Goal: Task Accomplishment & Management: Manage account settings

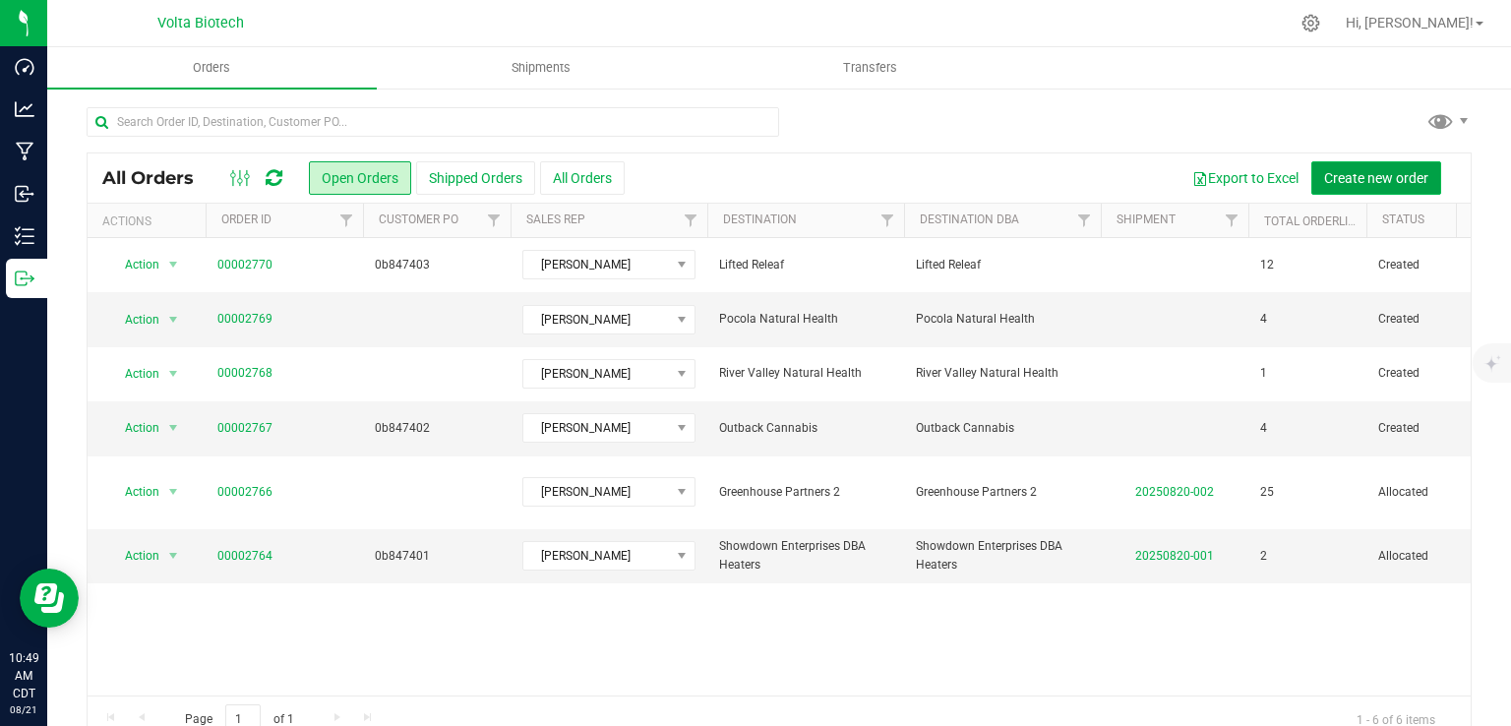
click at [1356, 170] on span "Create new order" at bounding box center [1376, 178] width 104 height 16
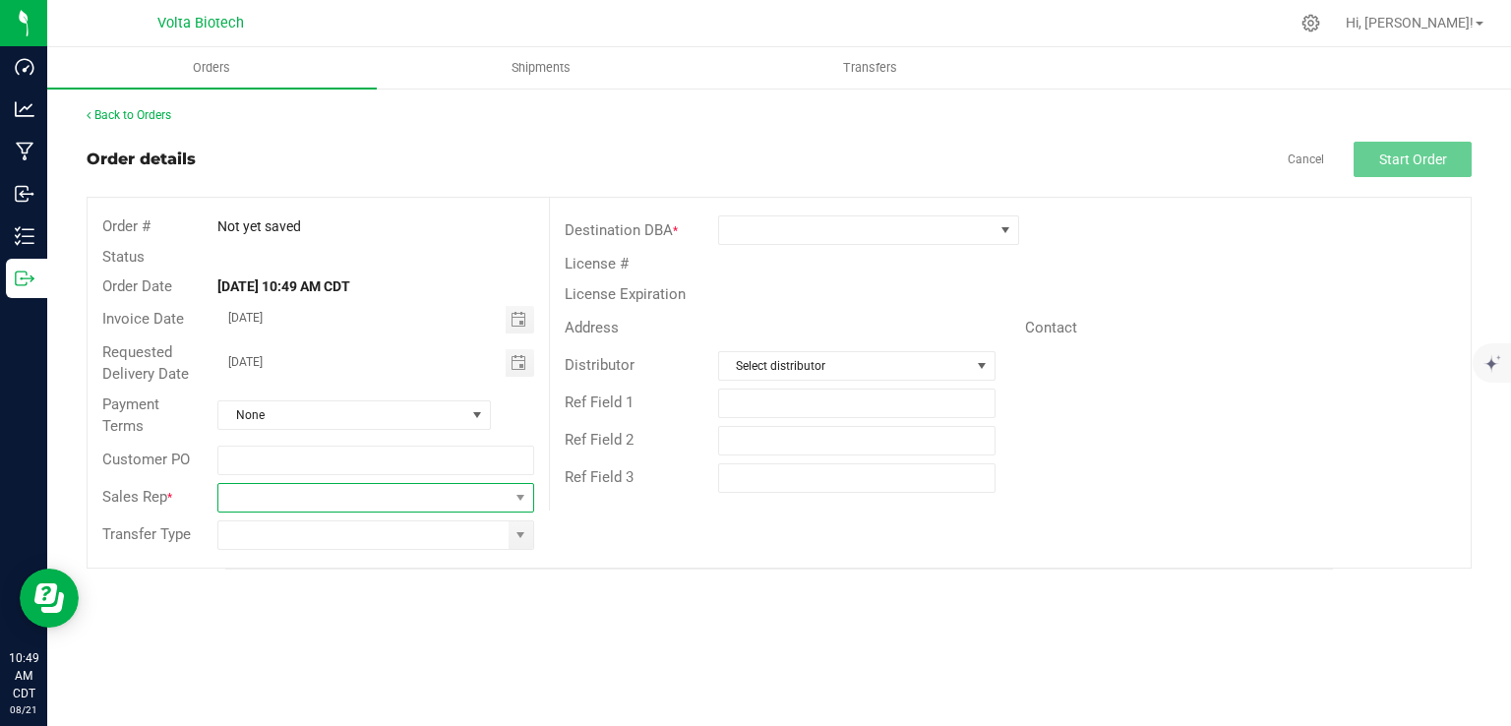
click at [240, 495] on span at bounding box center [362, 498] width 289 height 28
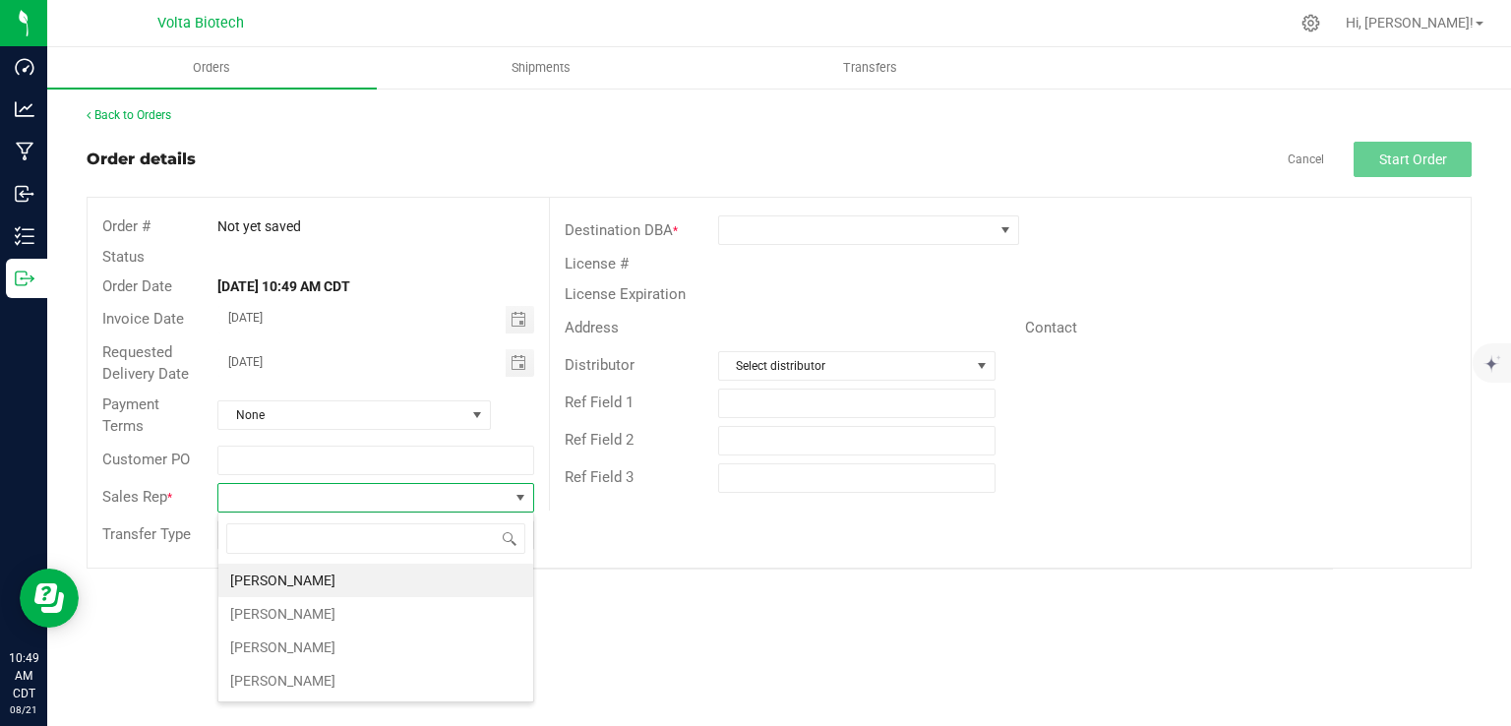
scroll to position [29, 316]
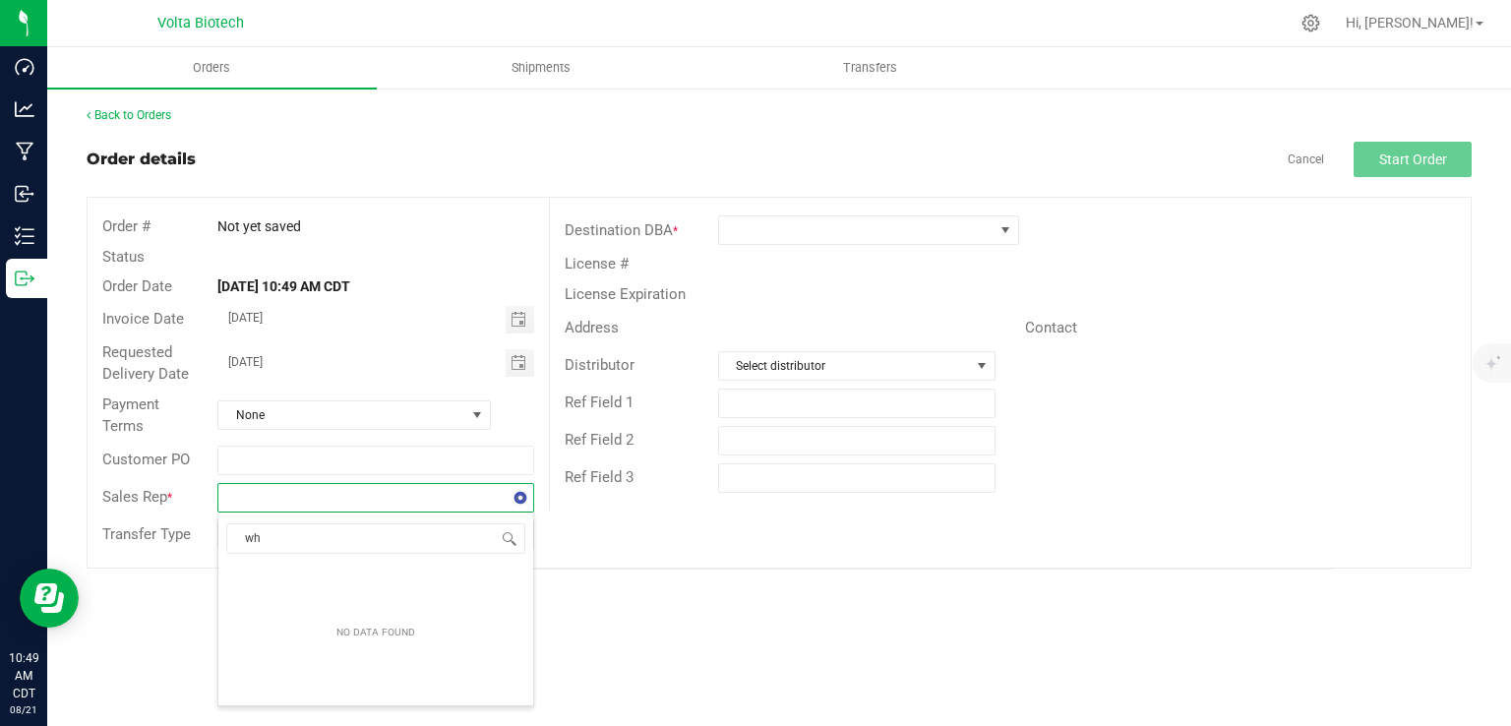
type input "w"
drag, startPoint x: 369, startPoint y: 463, endPoint x: 283, endPoint y: 508, distance: 96.8
click at [283, 508] on div "Order # Not yet saved Status Order Date [DATE] 10:49 AM CDT Invoice Date [DATE]…" at bounding box center [318, 383] width 461 height 370
click at [271, 500] on span at bounding box center [362, 498] width 289 height 28
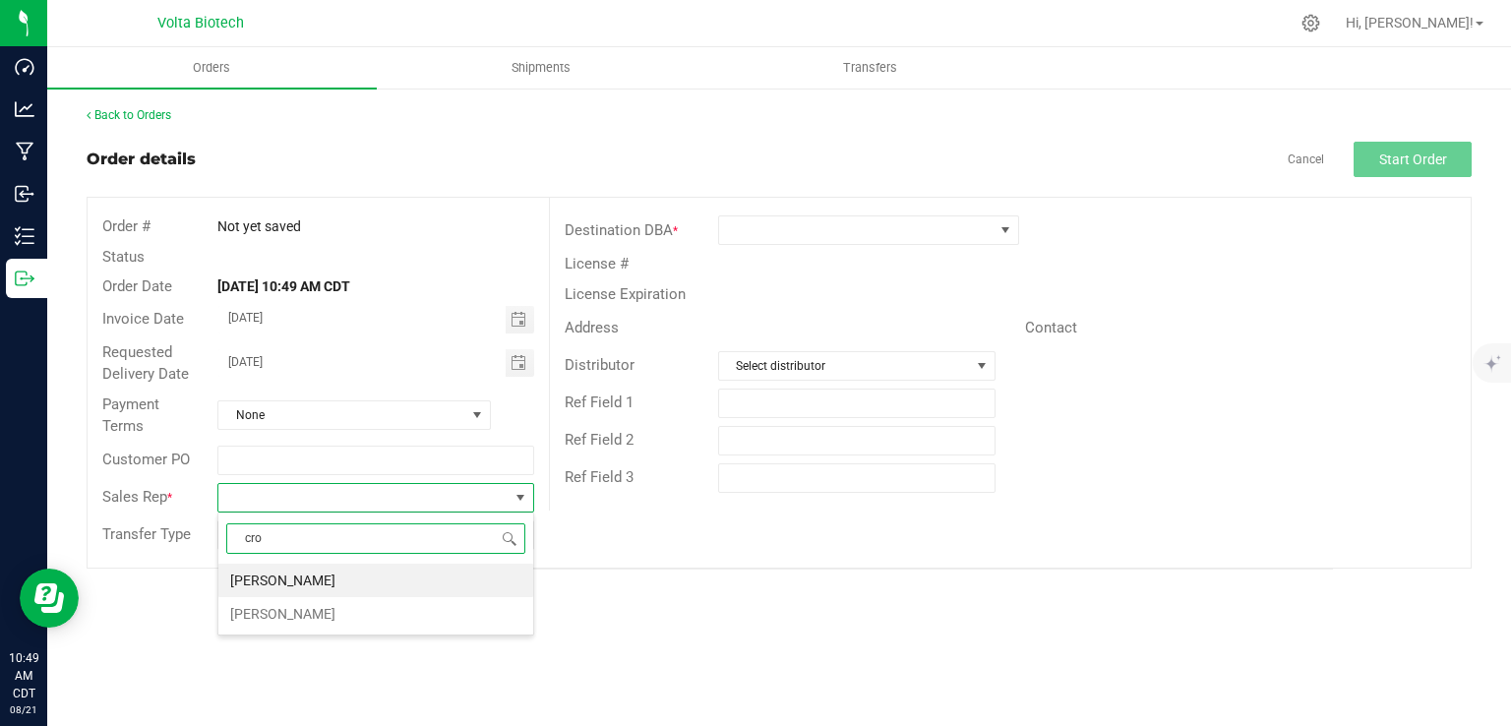
type input "cros"
click at [256, 567] on li "[PERSON_NAME]" at bounding box center [375, 580] width 315 height 33
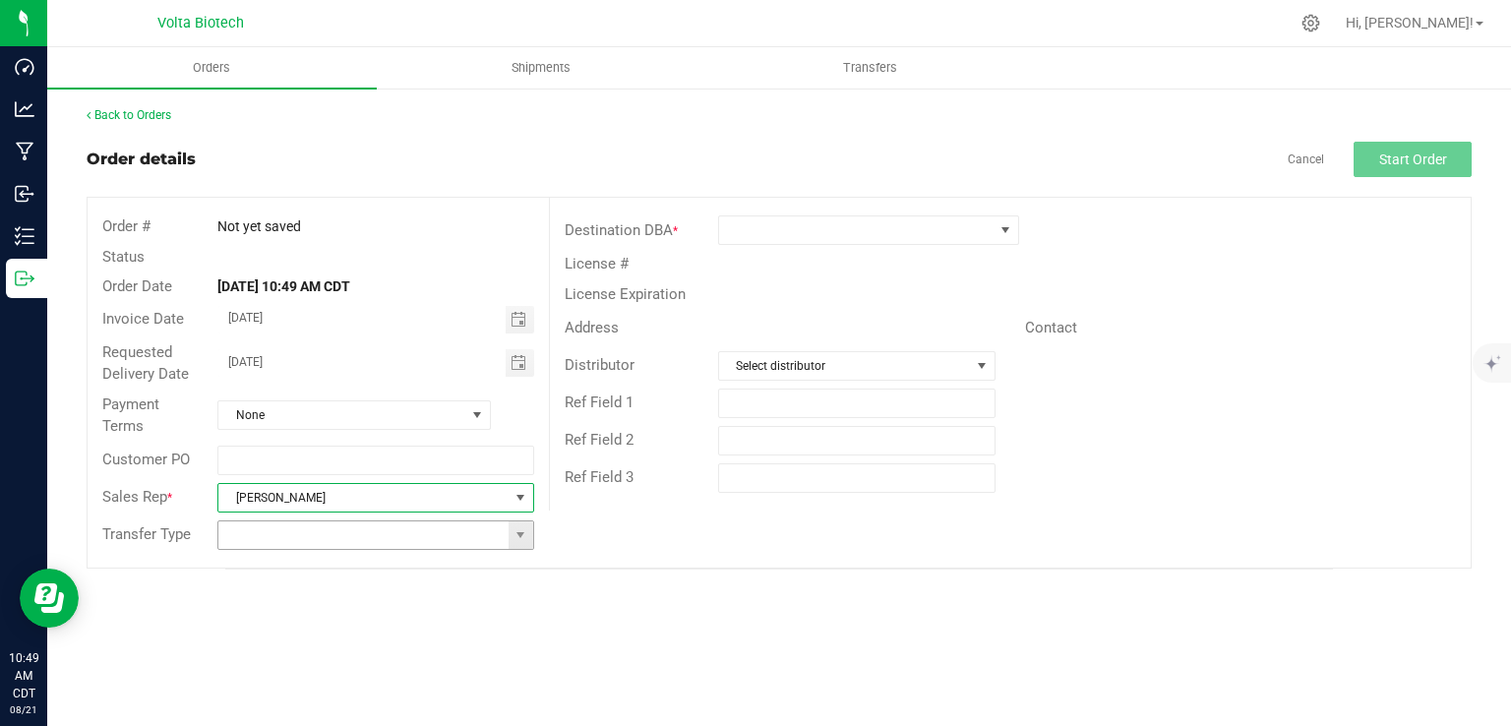
click at [261, 522] on input at bounding box center [362, 535] width 289 height 28
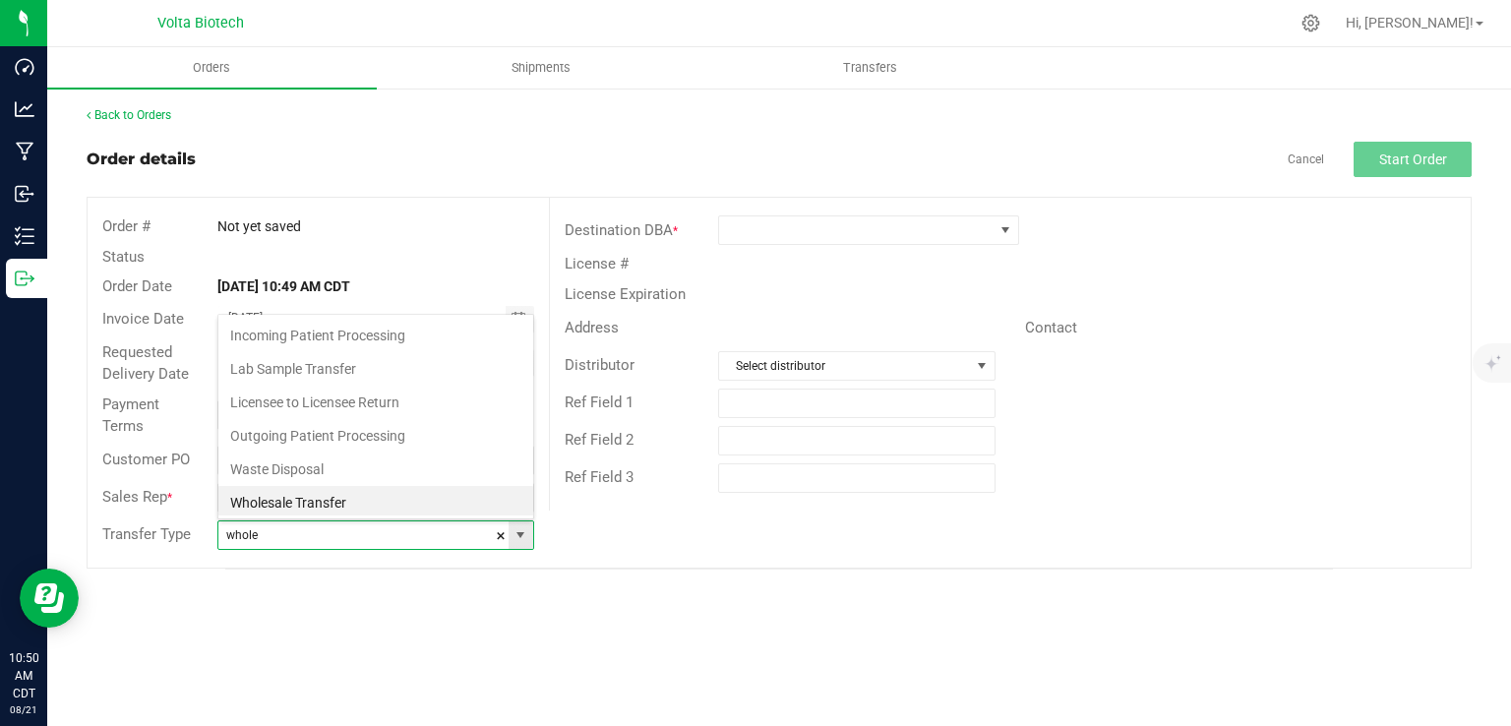
scroll to position [29, 312]
click at [267, 497] on li "Wholesale Transfer" at bounding box center [375, 500] width 315 height 33
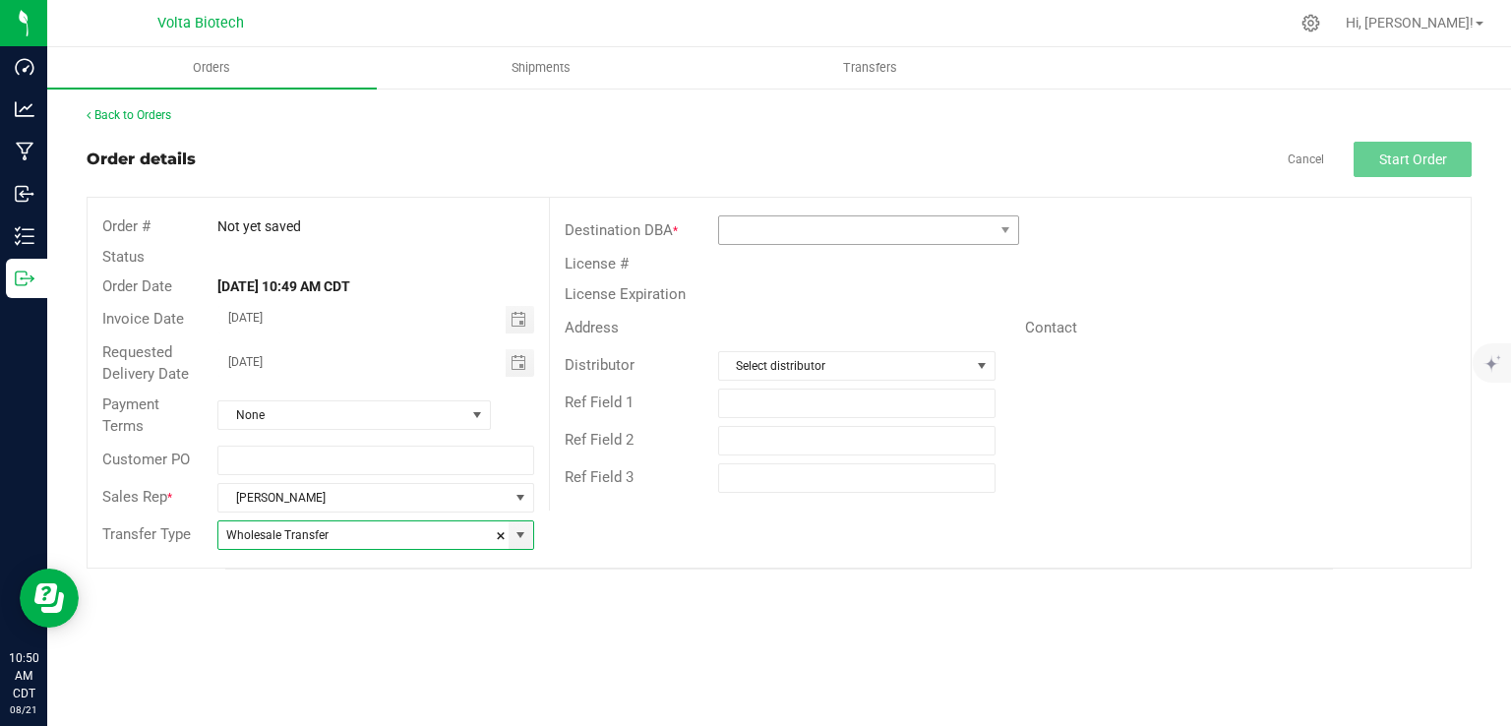
type input "Wholesale Transfer"
click at [861, 228] on span at bounding box center [856, 230] width 274 height 28
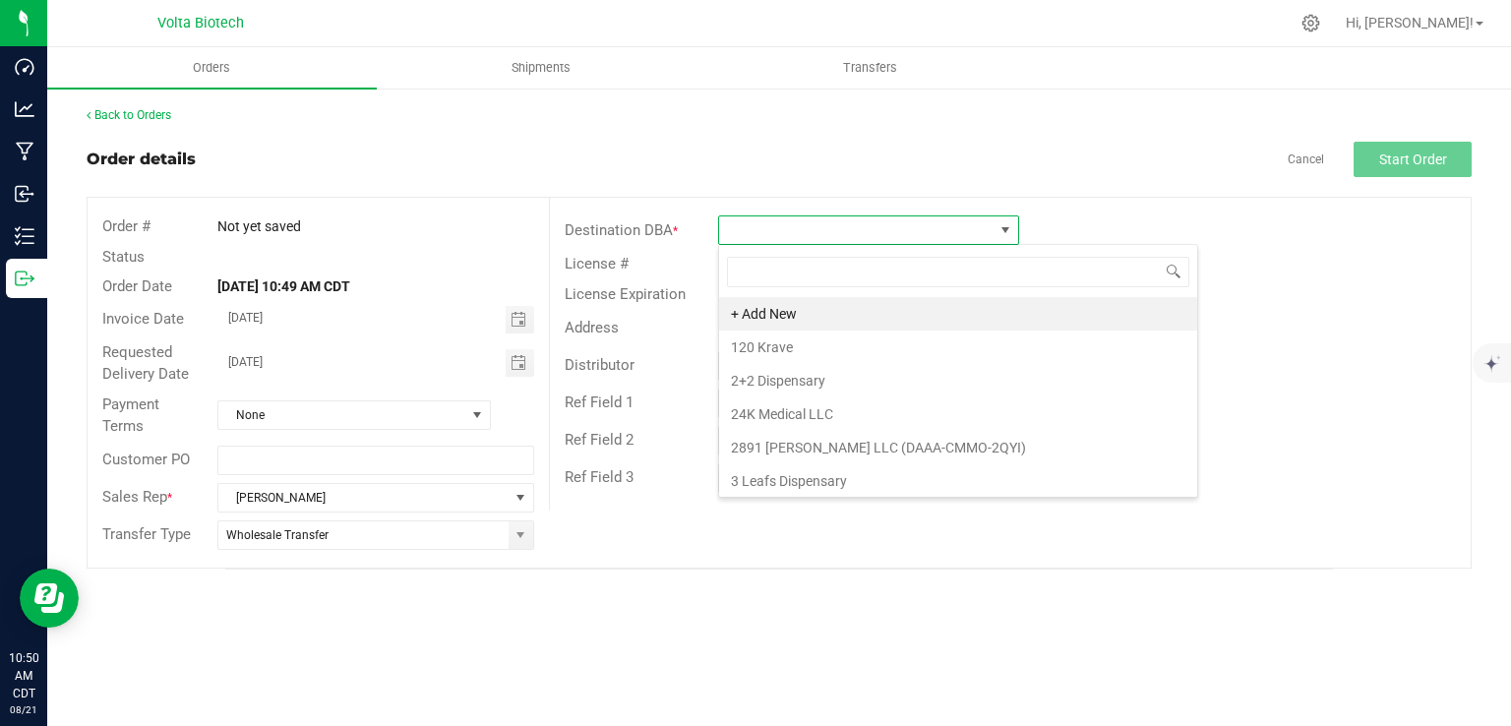
scroll to position [29, 301]
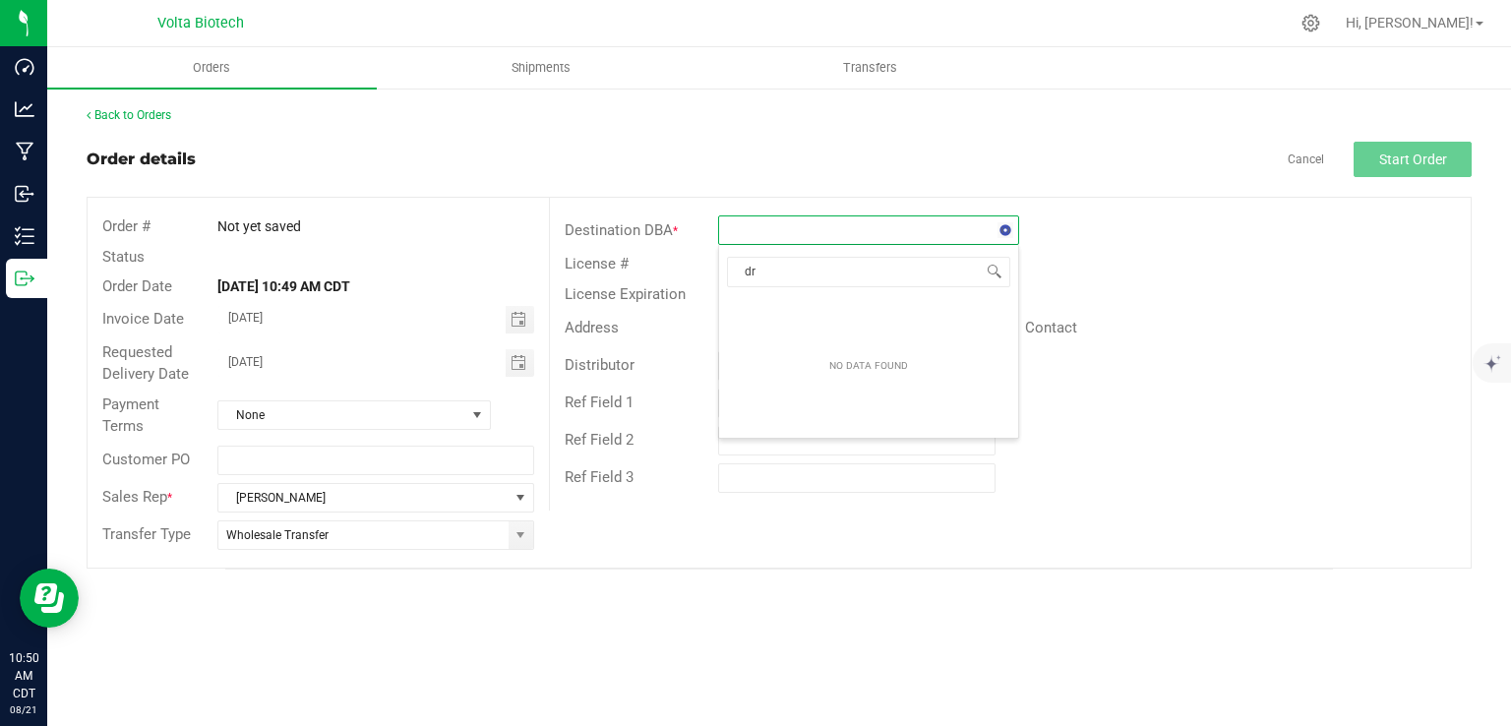
type input "d"
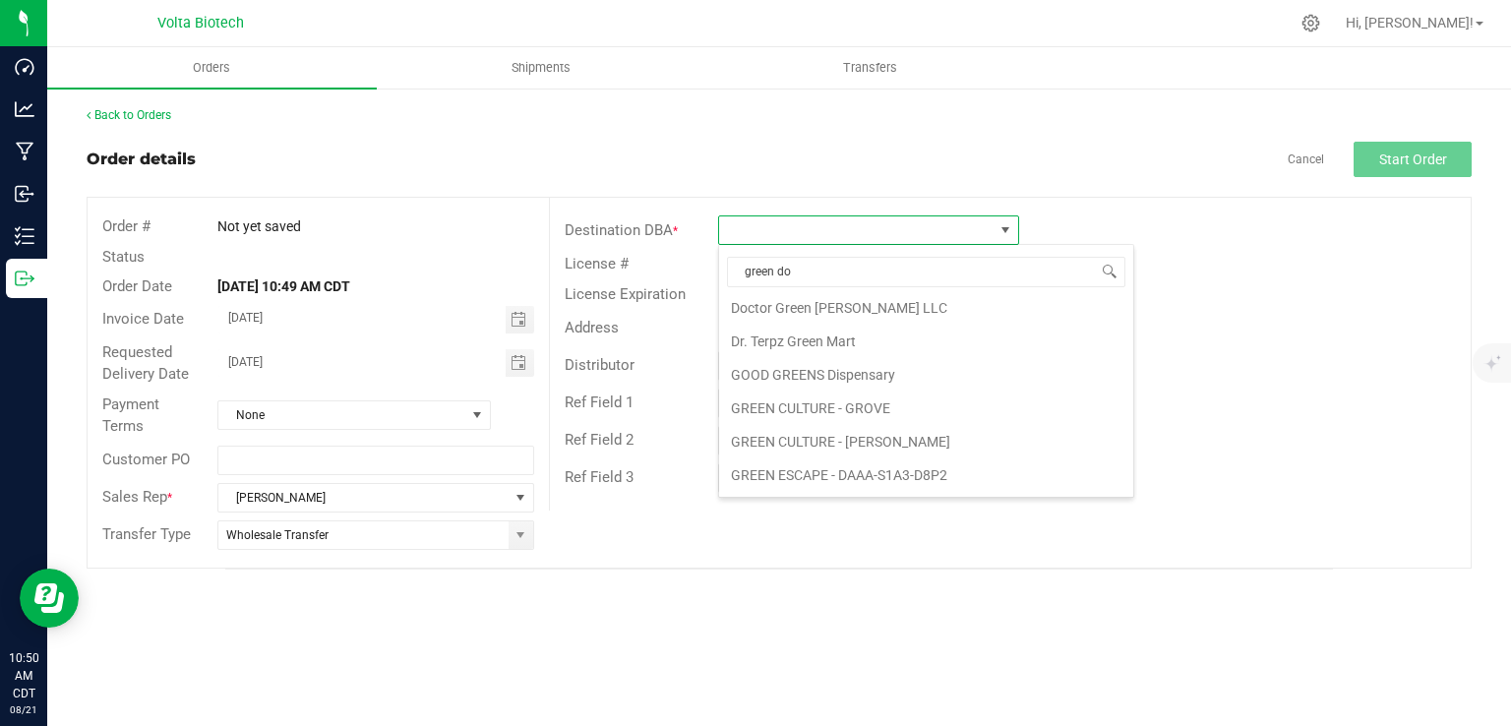
scroll to position [0, 0]
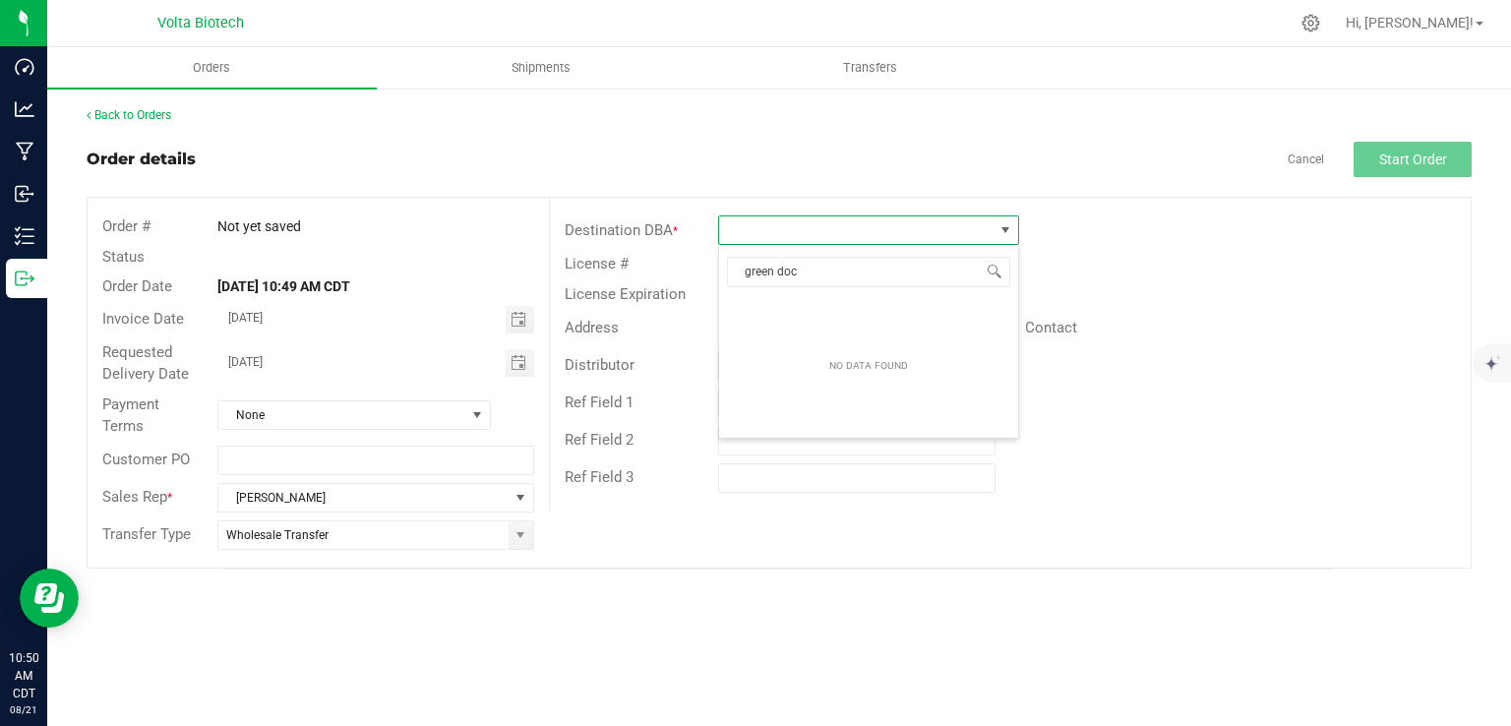
type input "green doct"
click at [761, 327] on li "Green Doctor 420" at bounding box center [868, 313] width 299 height 33
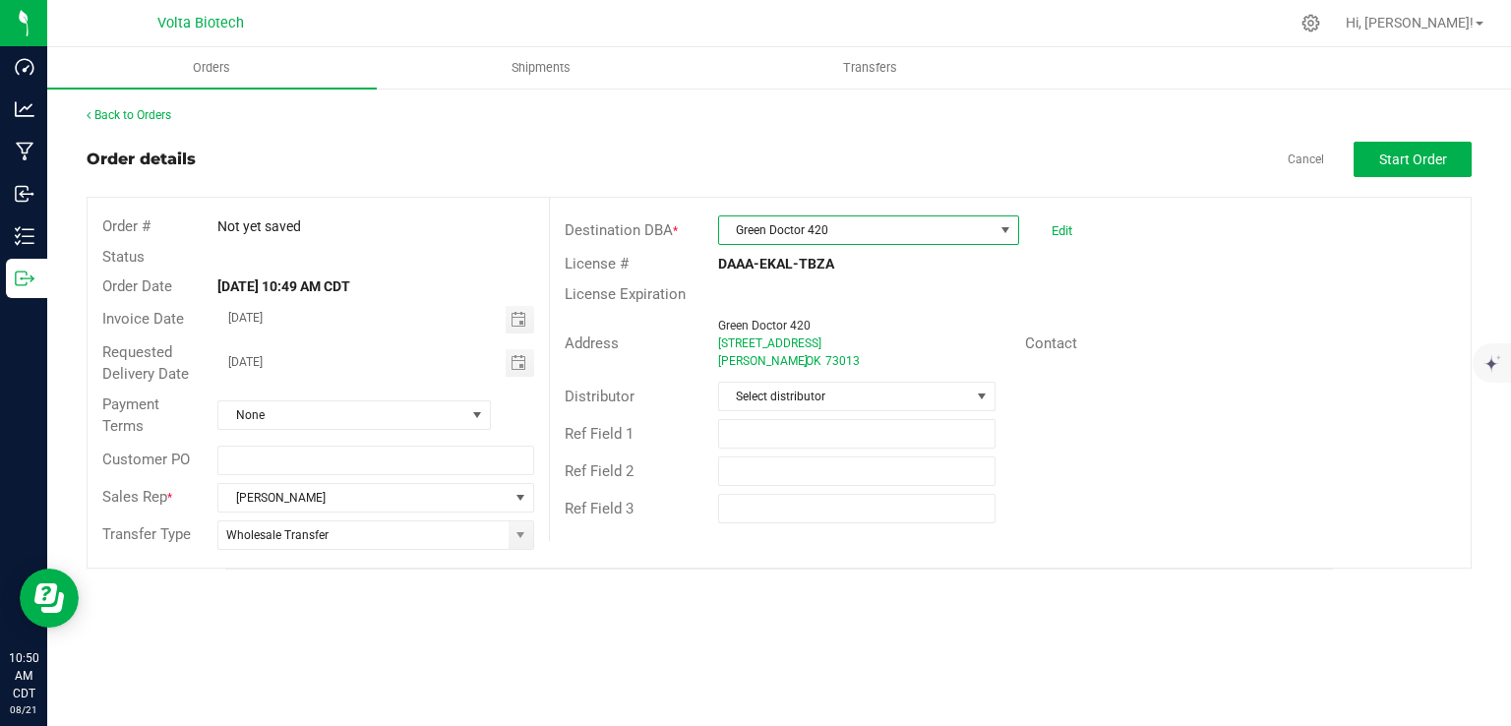
click at [829, 217] on span "Green Doctor 420" at bounding box center [856, 230] width 274 height 28
click at [815, 217] on span "Green Doctor 420" at bounding box center [856, 230] width 274 height 28
click at [802, 221] on span "Green Doctor 420" at bounding box center [856, 230] width 274 height 28
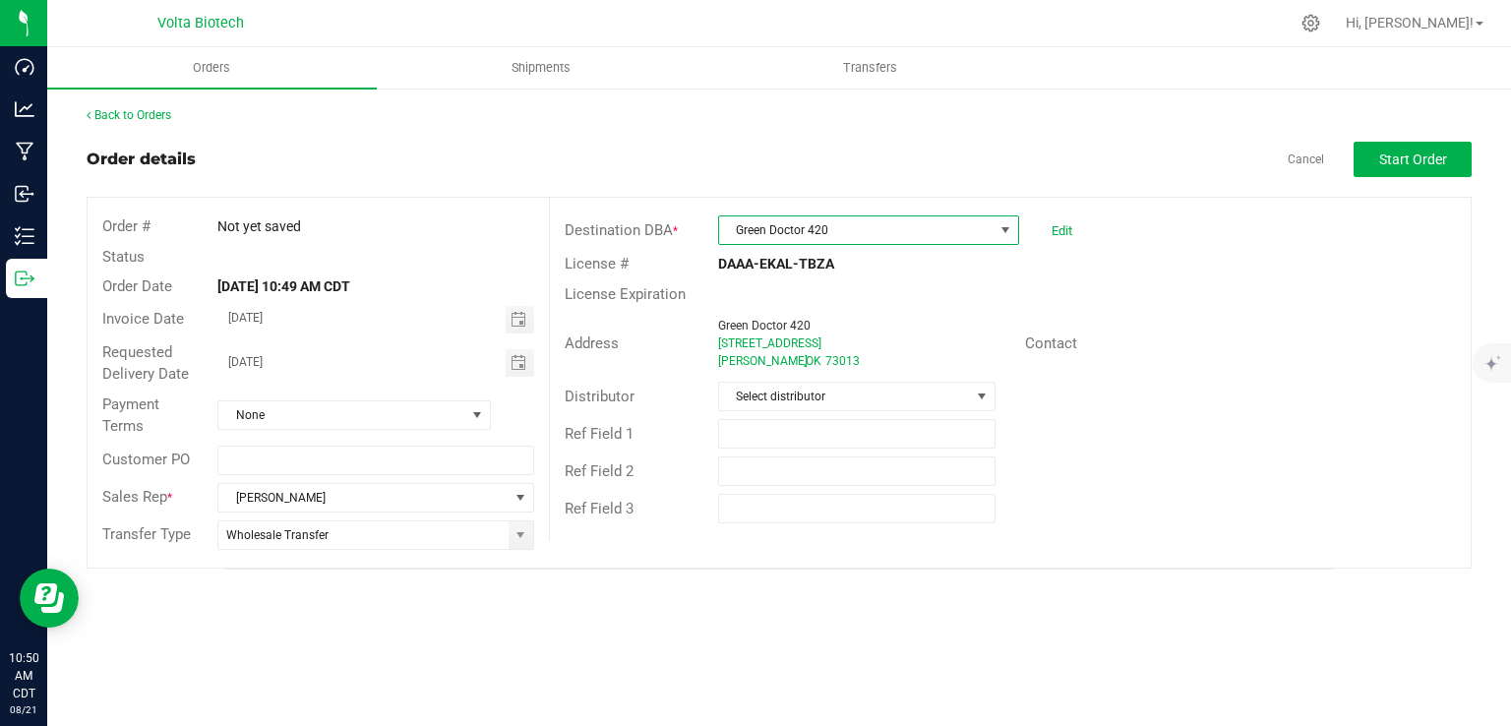
click at [802, 221] on span "Green Doctor 420" at bounding box center [856, 230] width 274 height 28
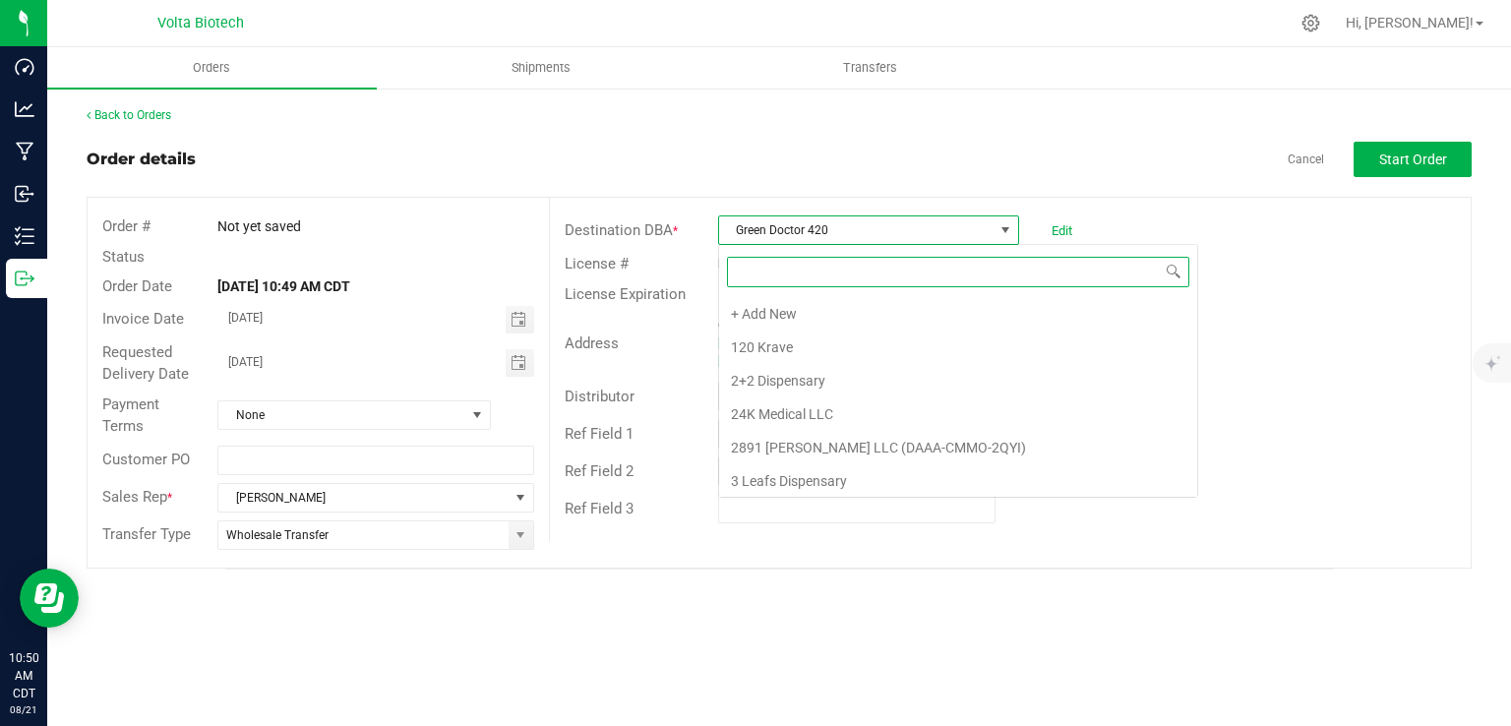
scroll to position [8064, 0]
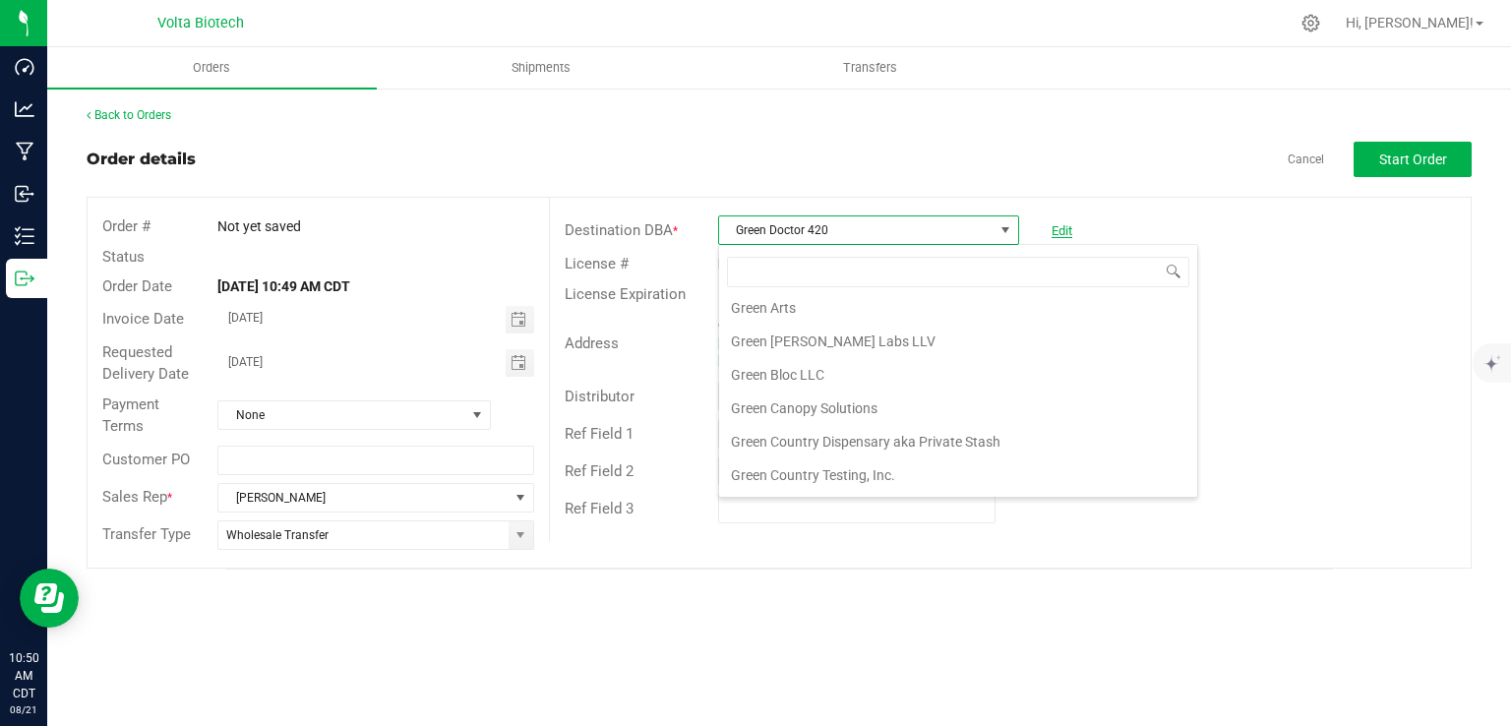
click at [1061, 232] on link "Edit" at bounding box center [1061, 230] width 21 height 15
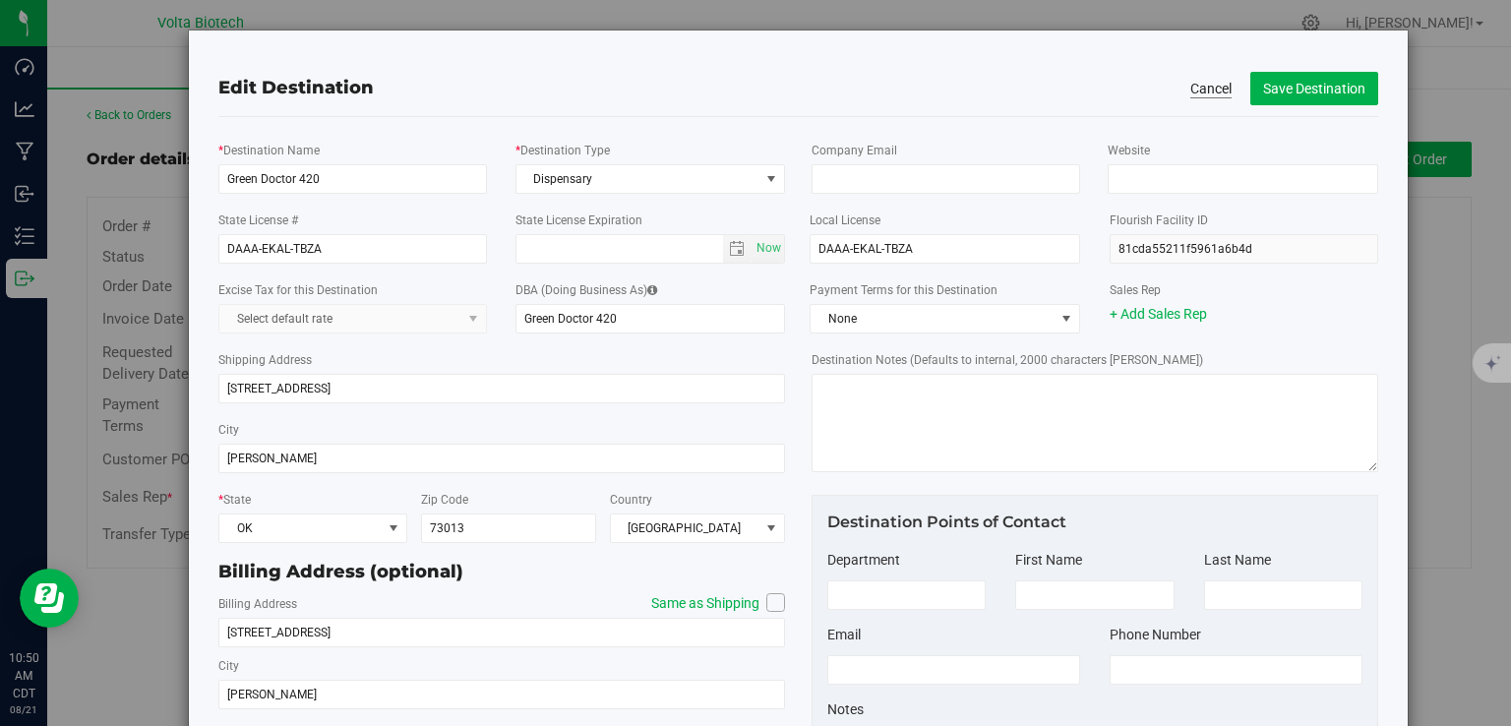
click at [1203, 89] on button "Cancel" at bounding box center [1210, 89] width 41 height 20
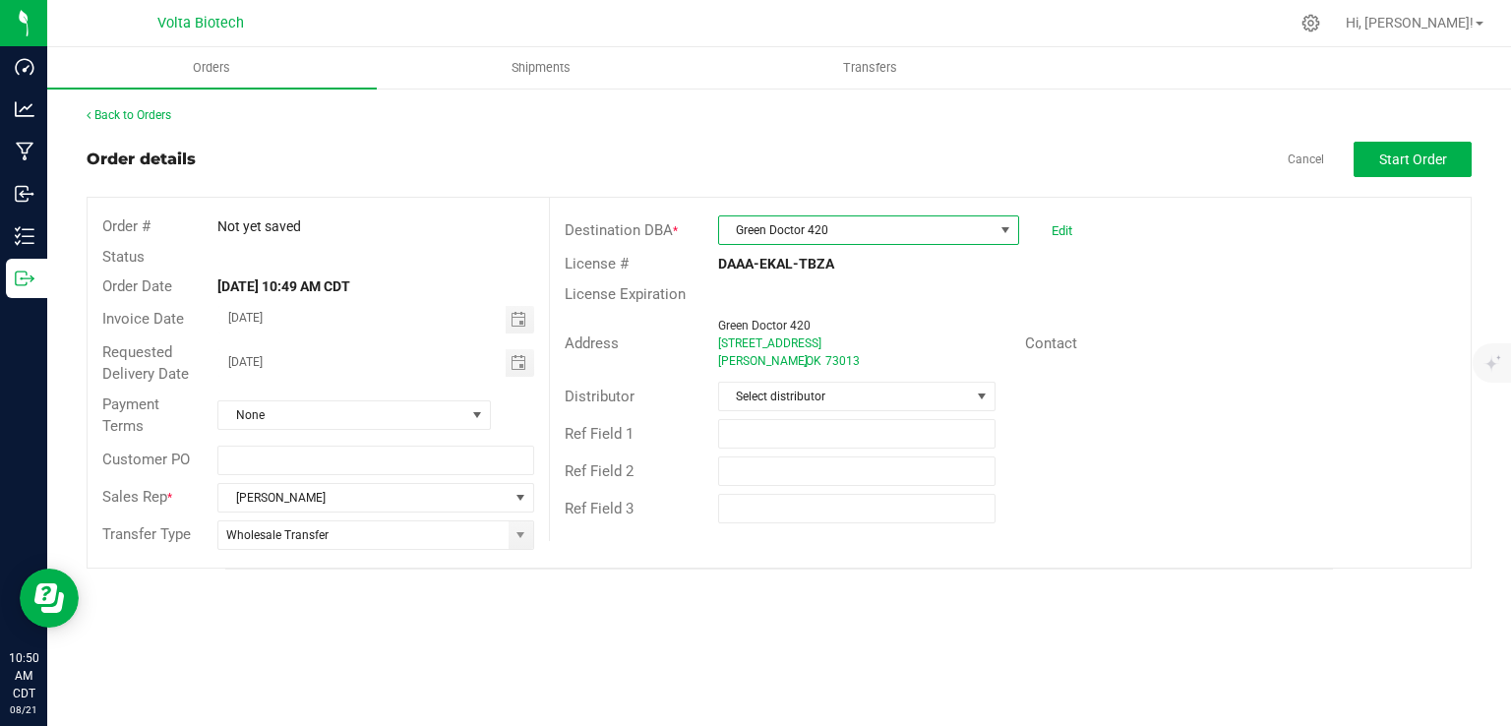
click at [810, 236] on span "Green Doctor 420" at bounding box center [856, 230] width 274 height 28
click at [823, 227] on span "Green Doctor 420" at bounding box center [856, 230] width 274 height 28
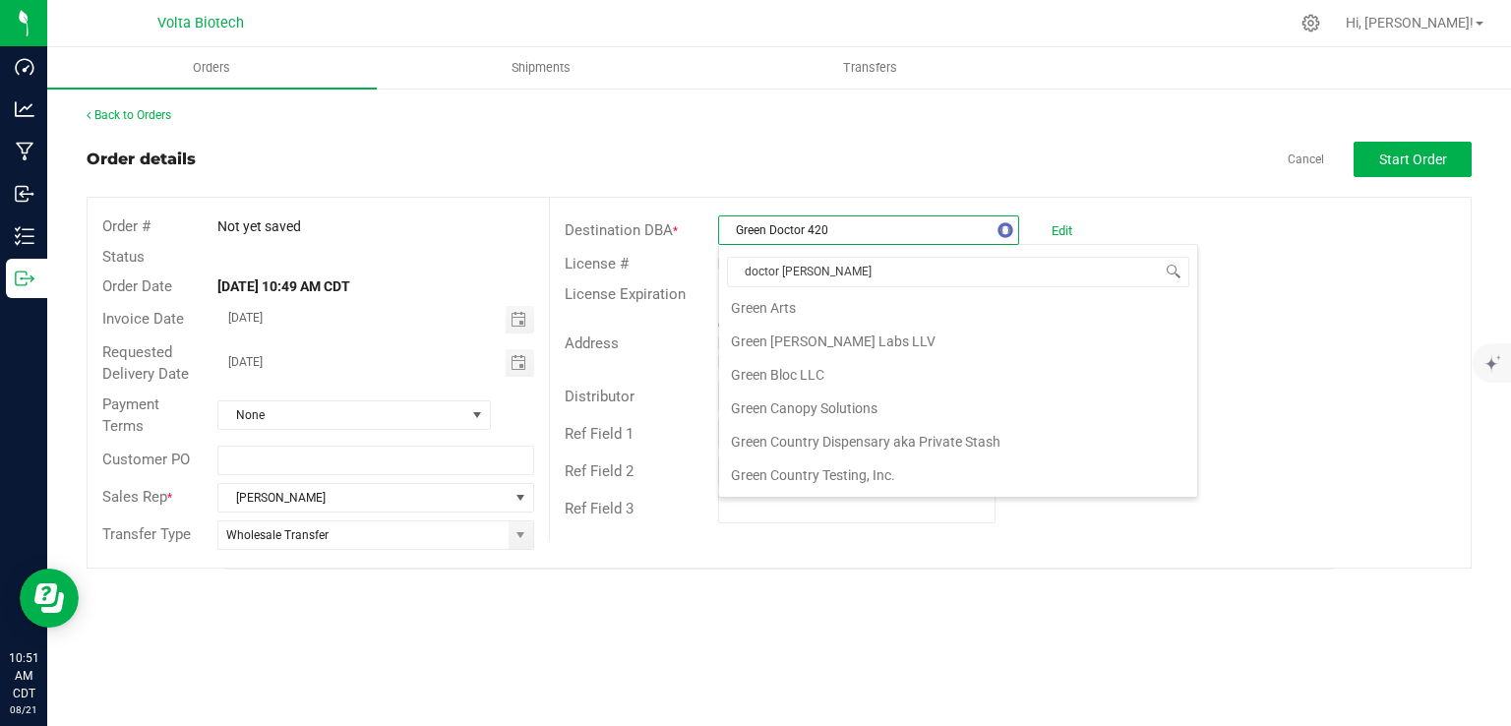
type input "doctor [PERSON_NAME]"
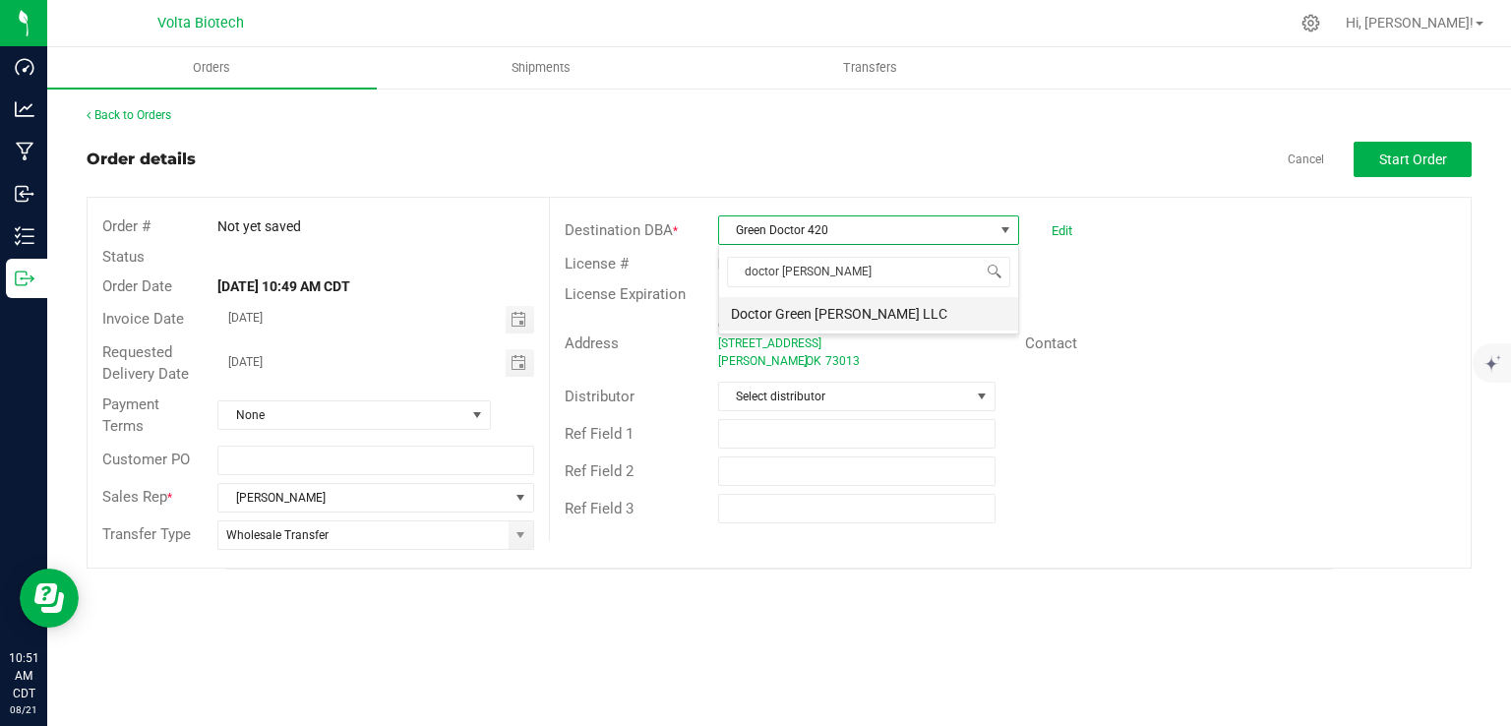
click at [823, 319] on li "Doctor Green [PERSON_NAME] LLC" at bounding box center [868, 313] width 299 height 33
click at [841, 223] on span "Doctor Green [PERSON_NAME] LLC" at bounding box center [856, 230] width 274 height 28
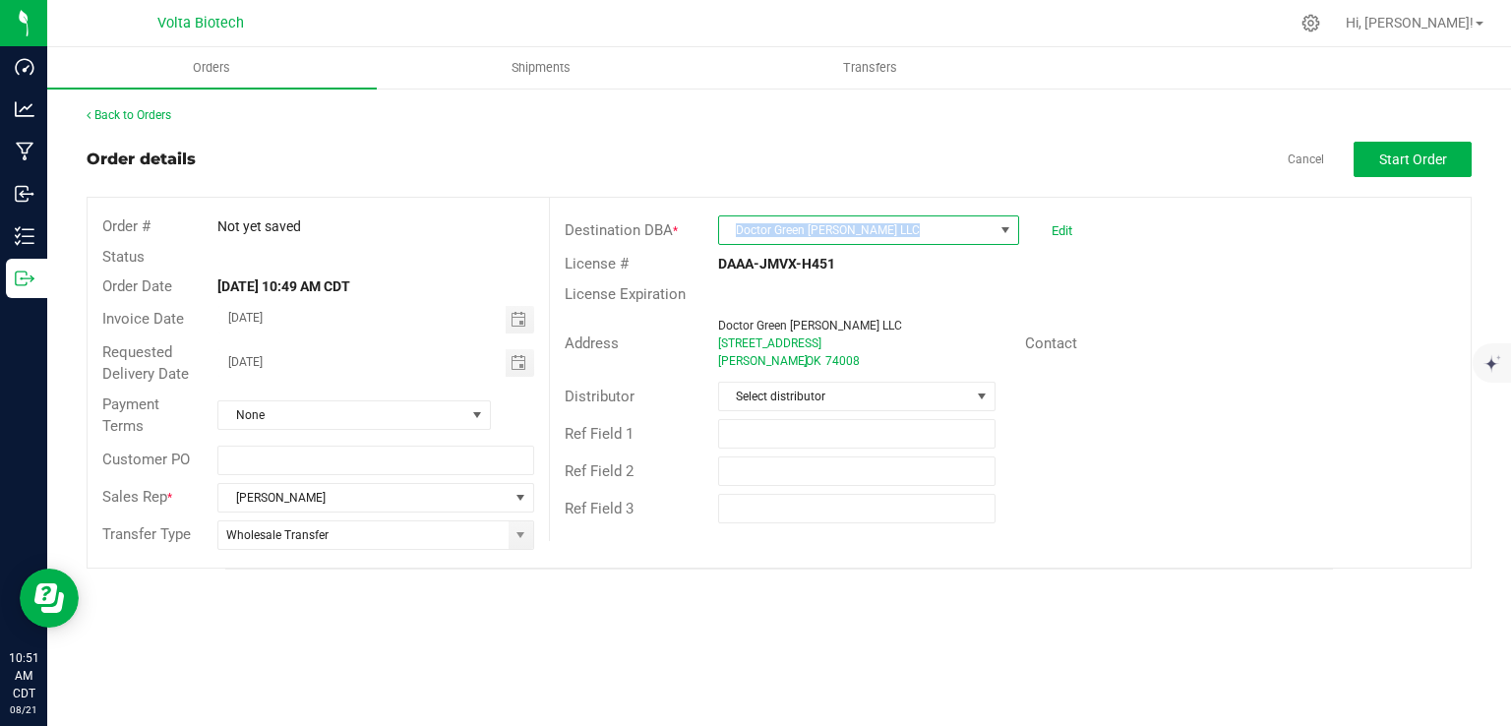
click at [775, 242] on span "Doctor Green [PERSON_NAME] LLC" at bounding box center [856, 230] width 274 height 28
copy span "Doctor Green [PERSON_NAME] LLC"
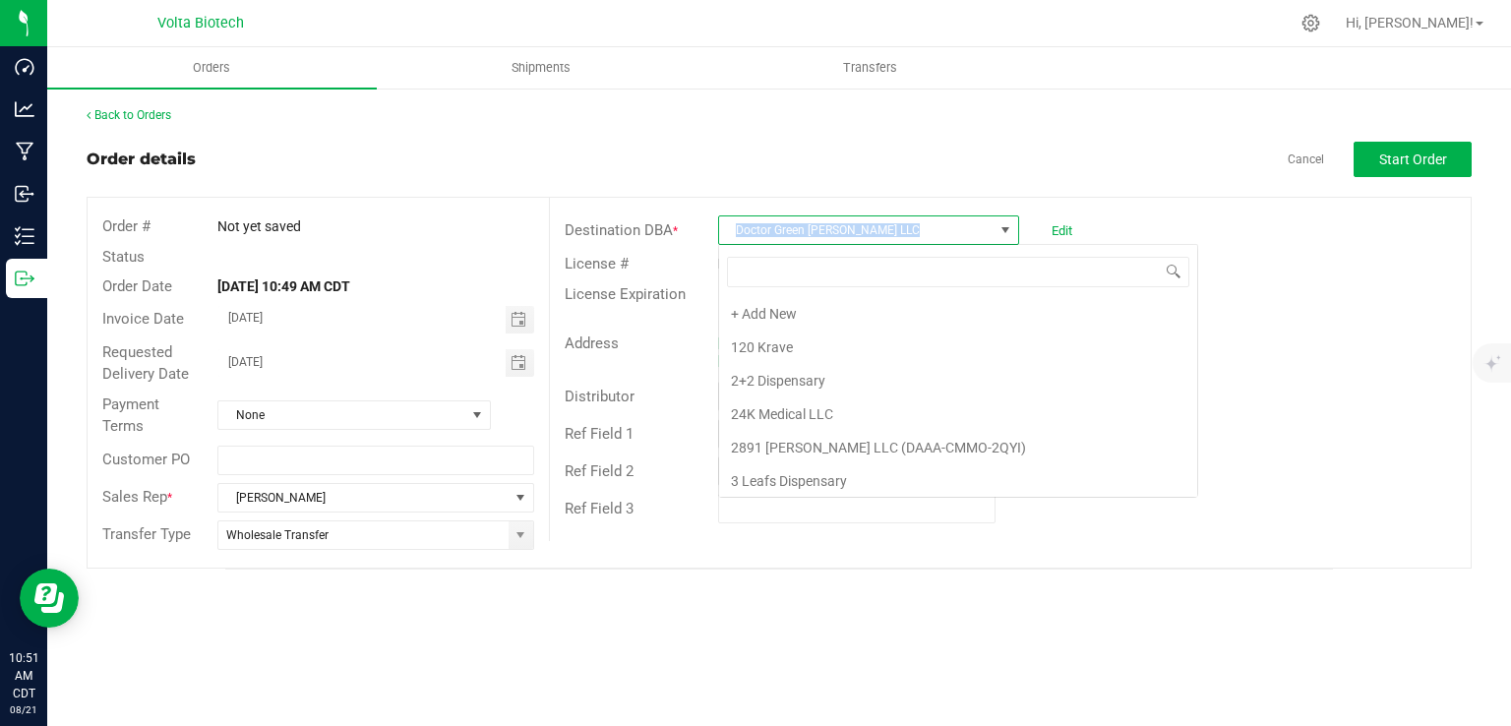
click at [775, 242] on span "Doctor Green [PERSON_NAME] LLC" at bounding box center [856, 230] width 274 height 28
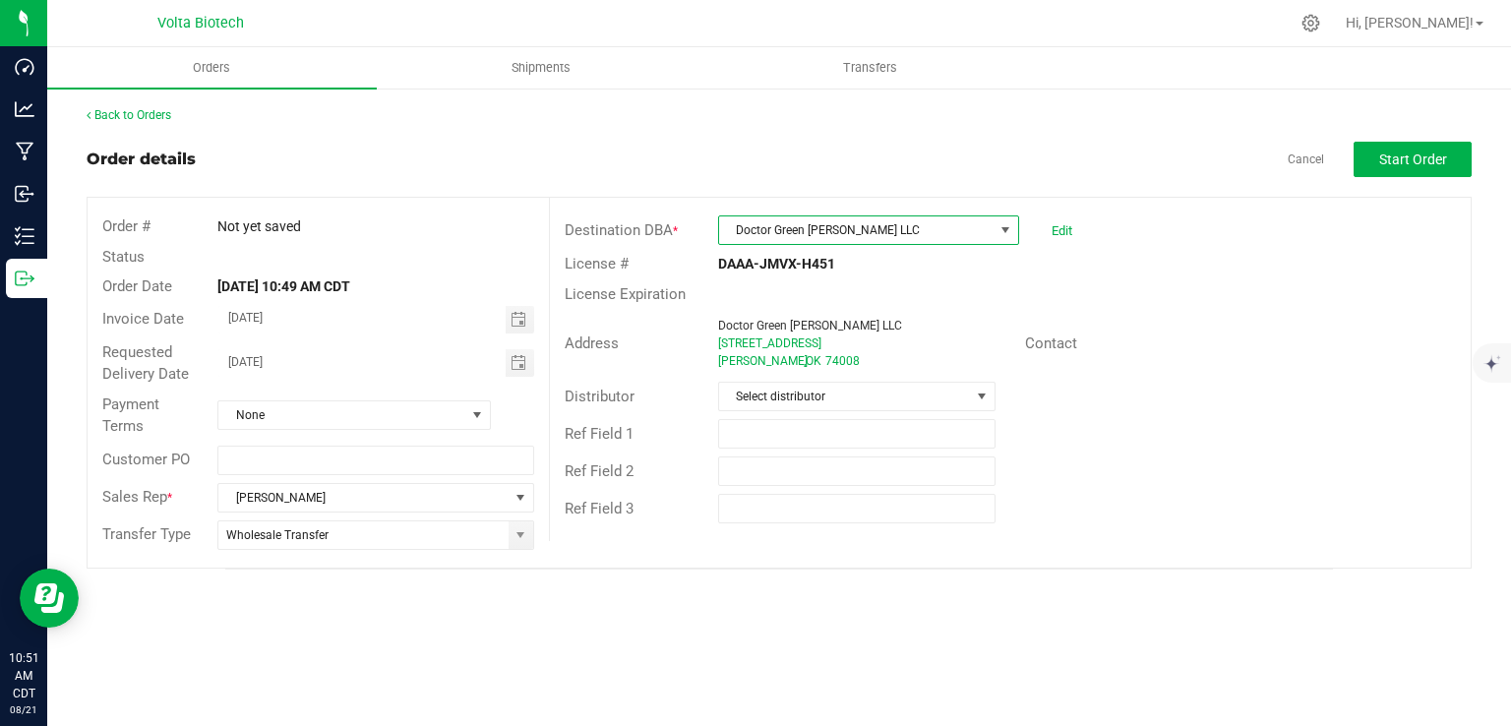
click at [766, 231] on span "Doctor Green [PERSON_NAME] LLC" at bounding box center [856, 230] width 274 height 28
copy span "Doctor Green [PERSON_NAME] LLC"
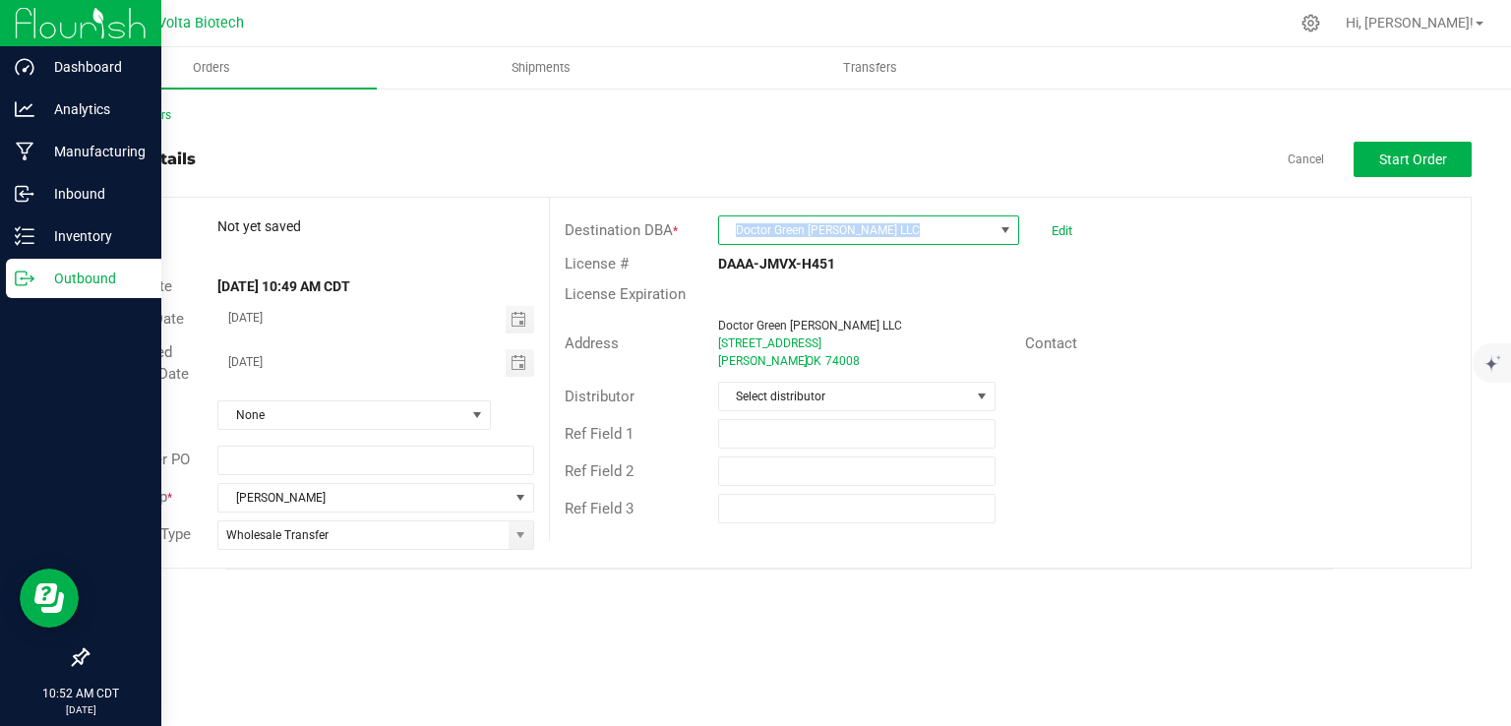
click at [12, 289] on div "Outbound" at bounding box center [83, 278] width 155 height 39
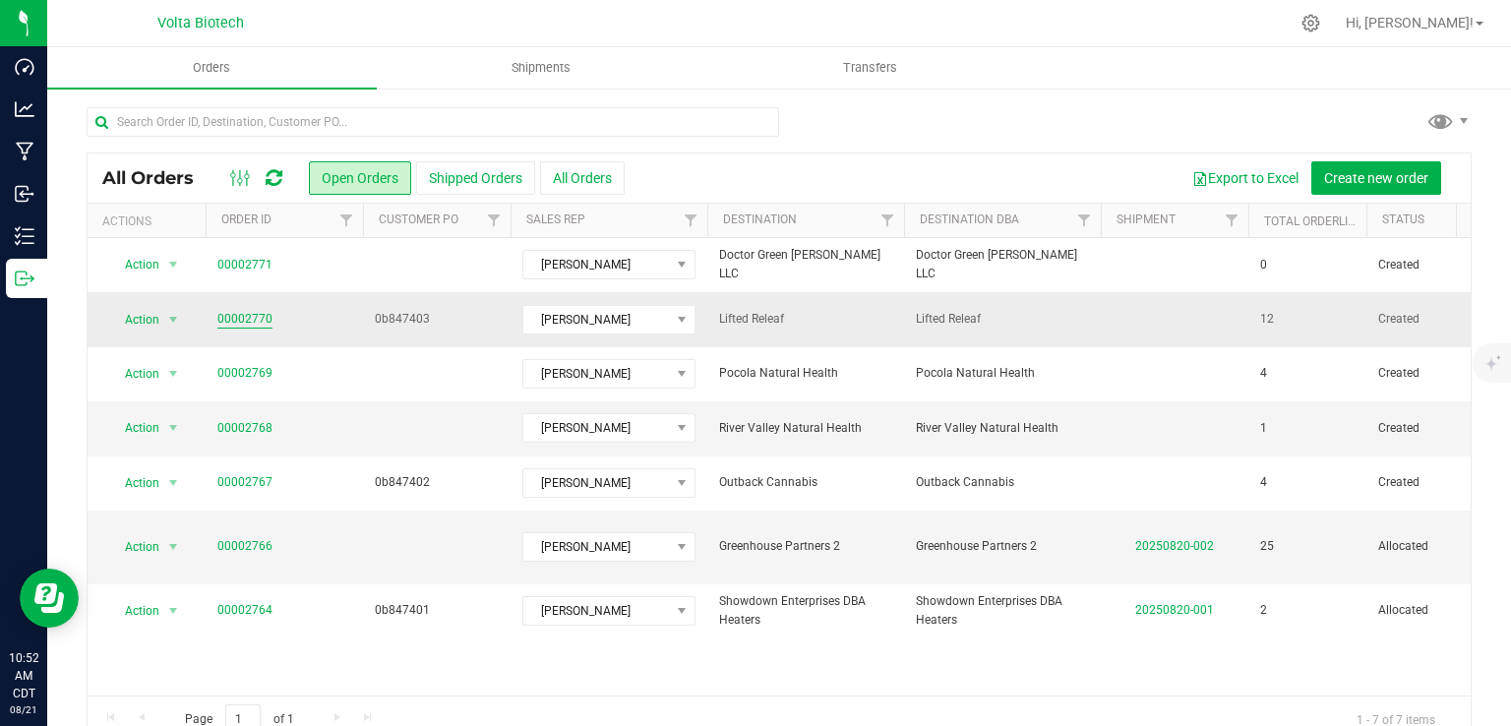
click at [226, 318] on link "00002770" at bounding box center [244, 319] width 55 height 19
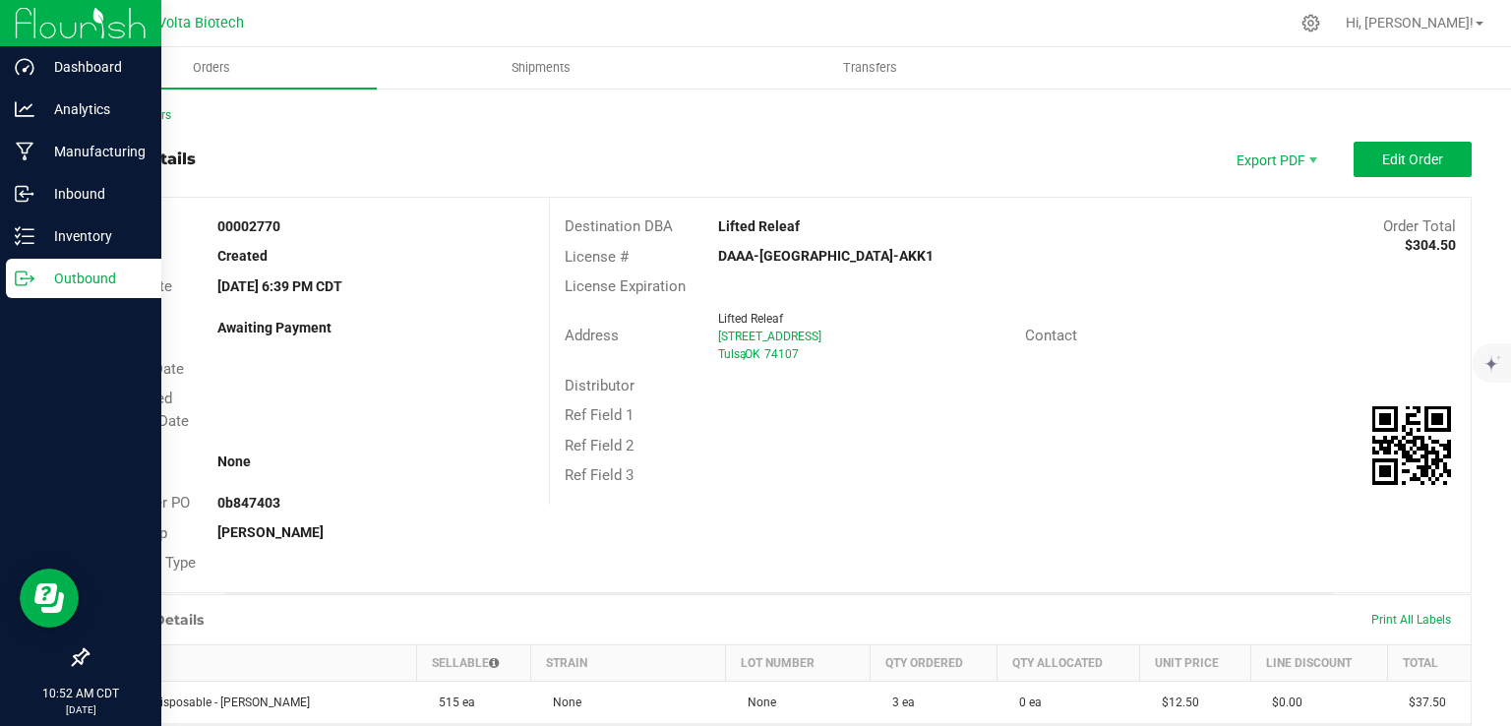
click at [23, 280] on icon at bounding box center [25, 278] width 20 height 20
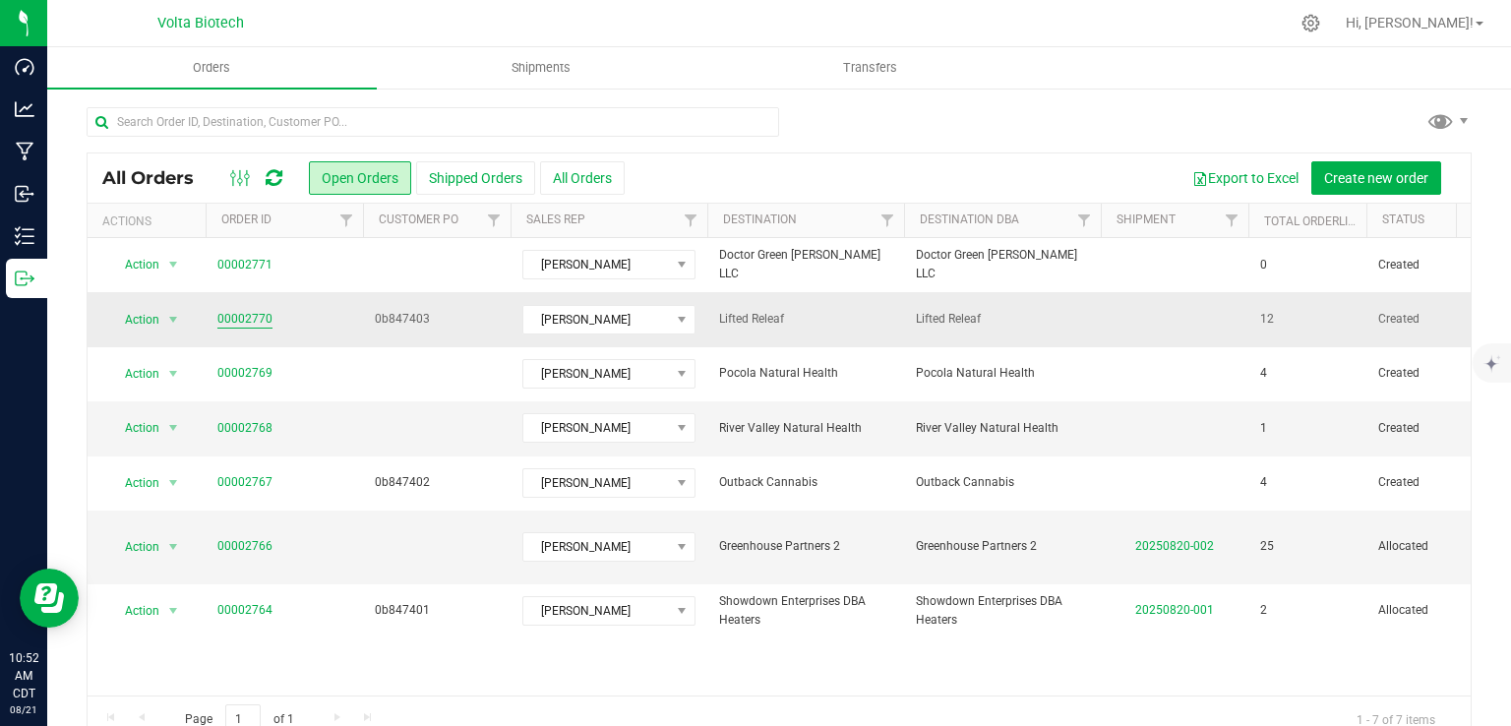
click at [230, 315] on link "00002770" at bounding box center [244, 319] width 55 height 19
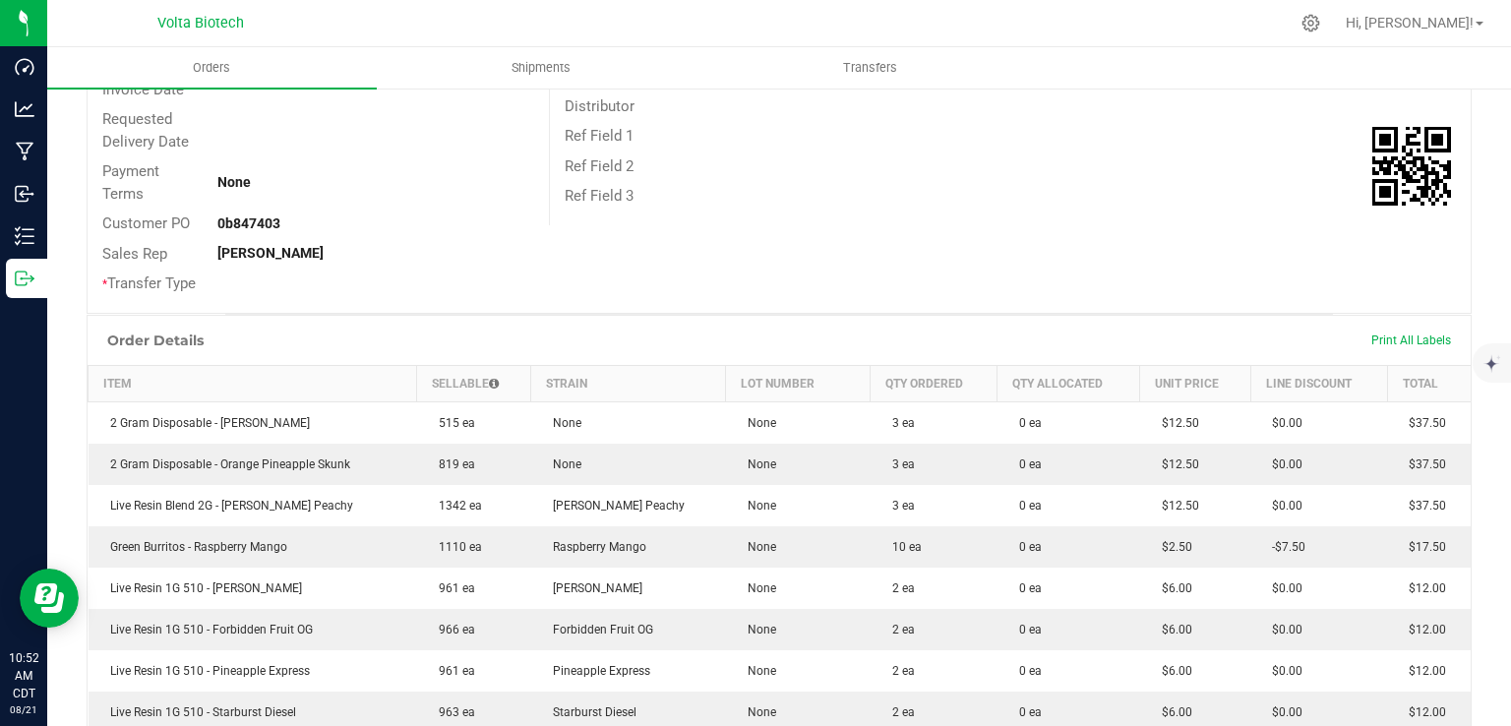
scroll to position [15, 0]
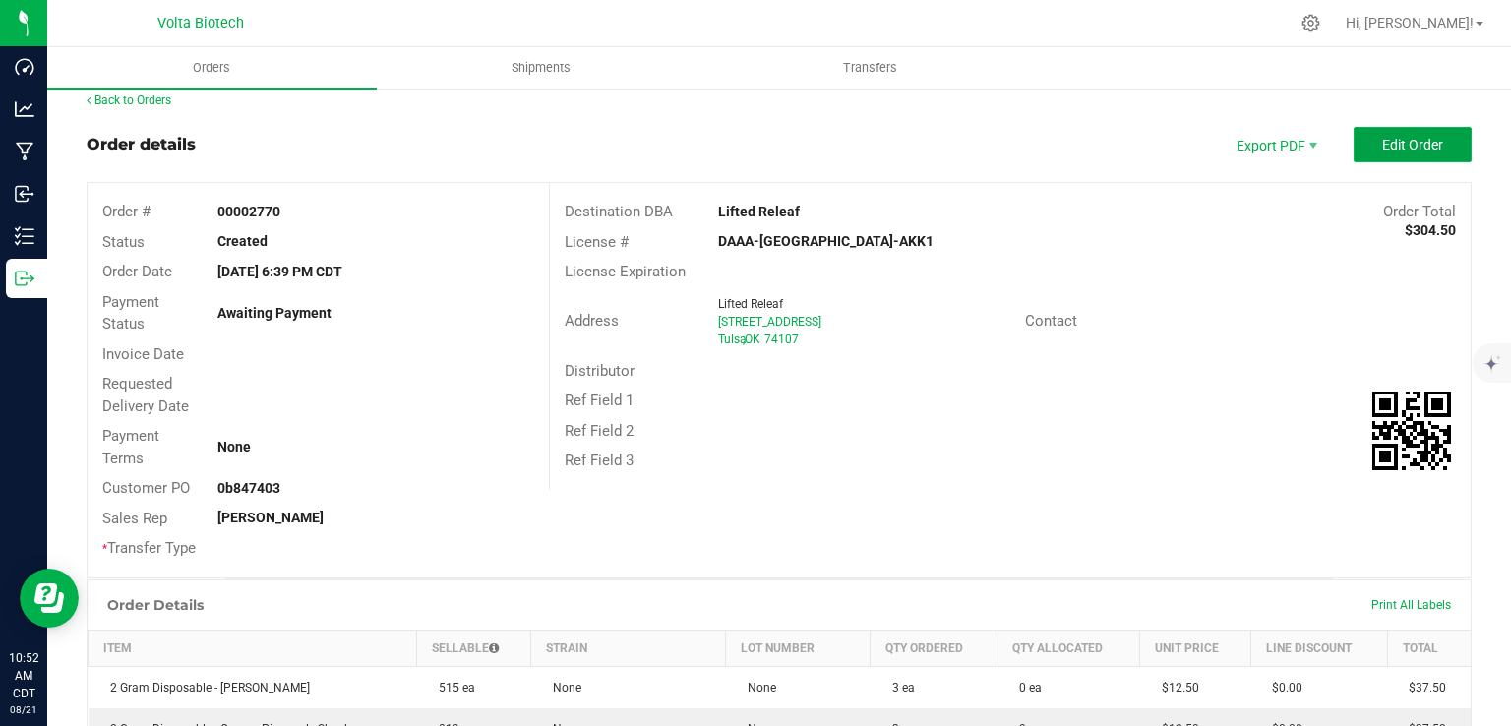
click at [1382, 139] on span "Edit Order" at bounding box center [1412, 145] width 61 height 16
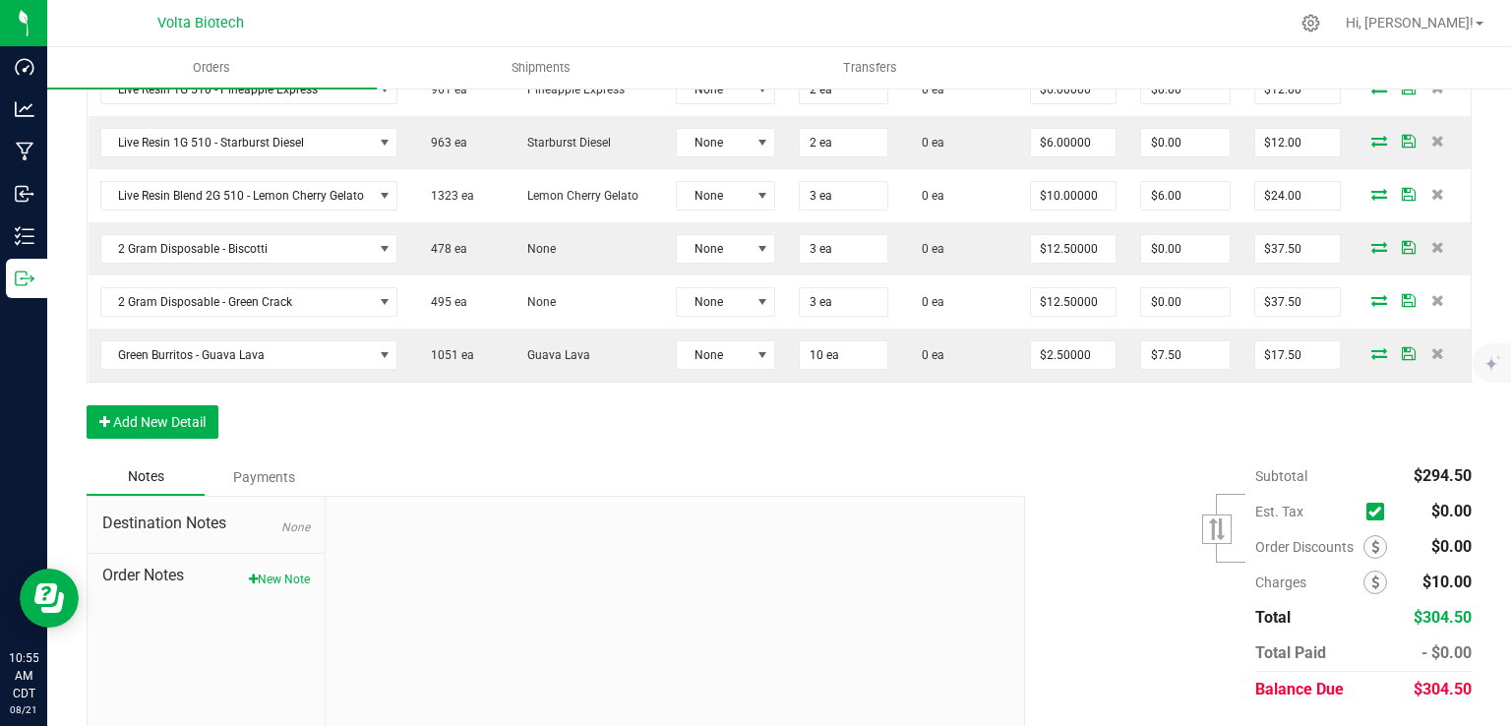
scroll to position [1053, 0]
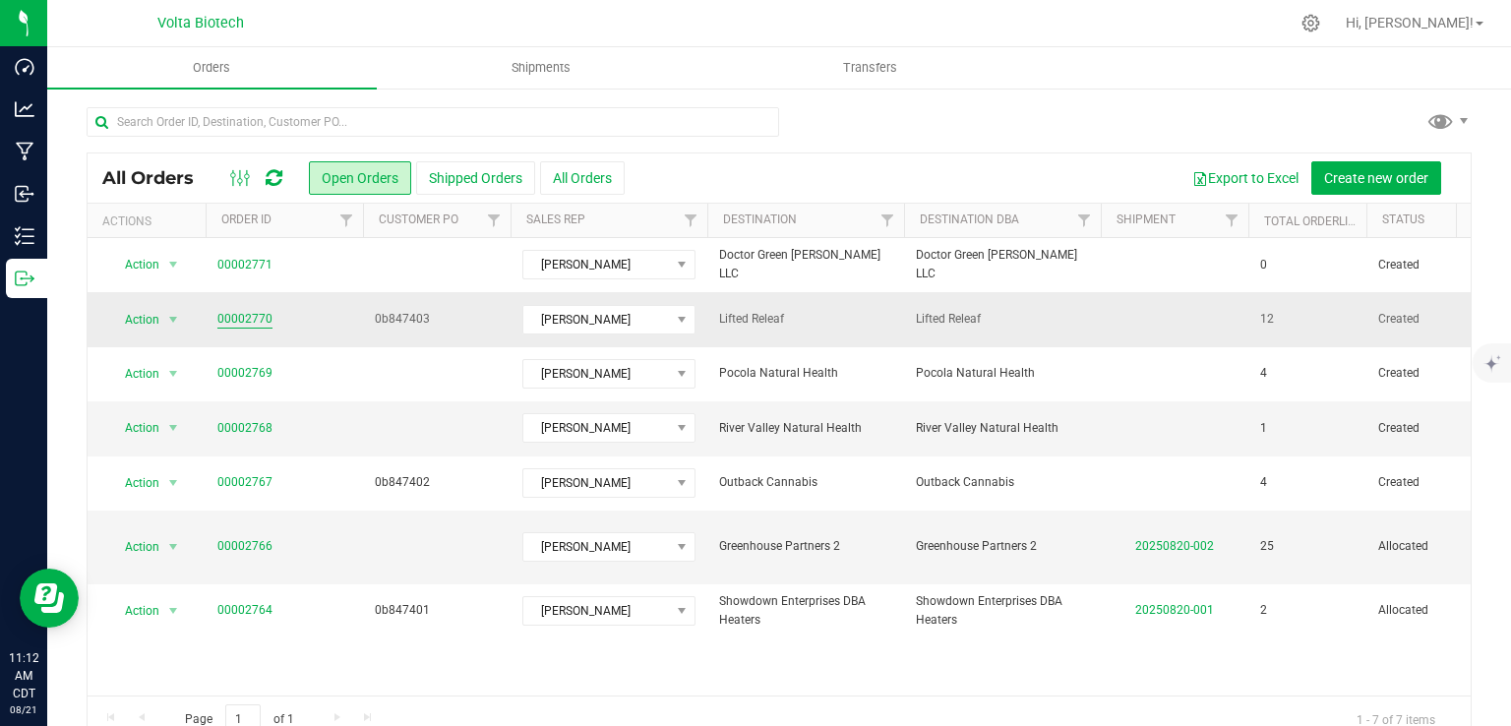
click at [240, 325] on link "00002770" at bounding box center [244, 319] width 55 height 19
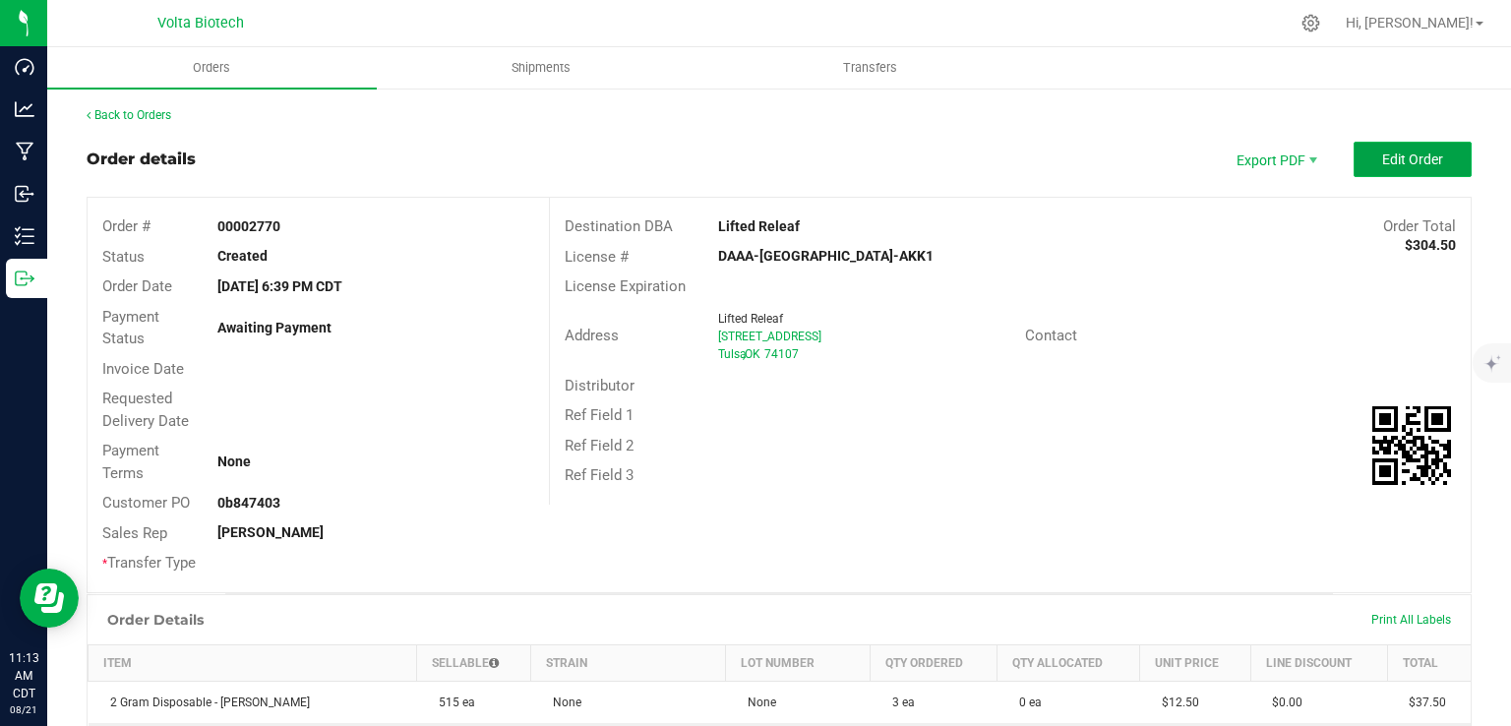
click at [1405, 148] on button "Edit Order" at bounding box center [1412, 159] width 118 height 35
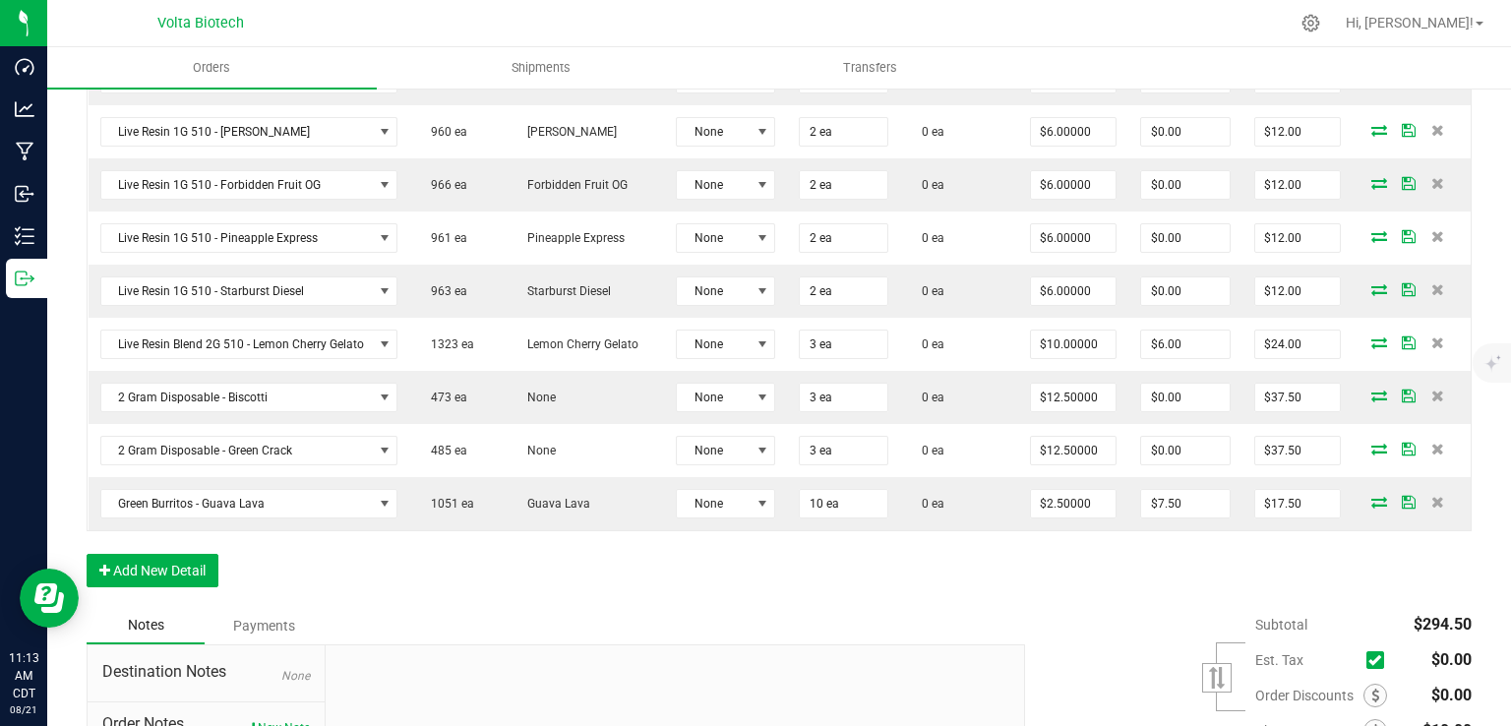
scroll to position [880, 0]
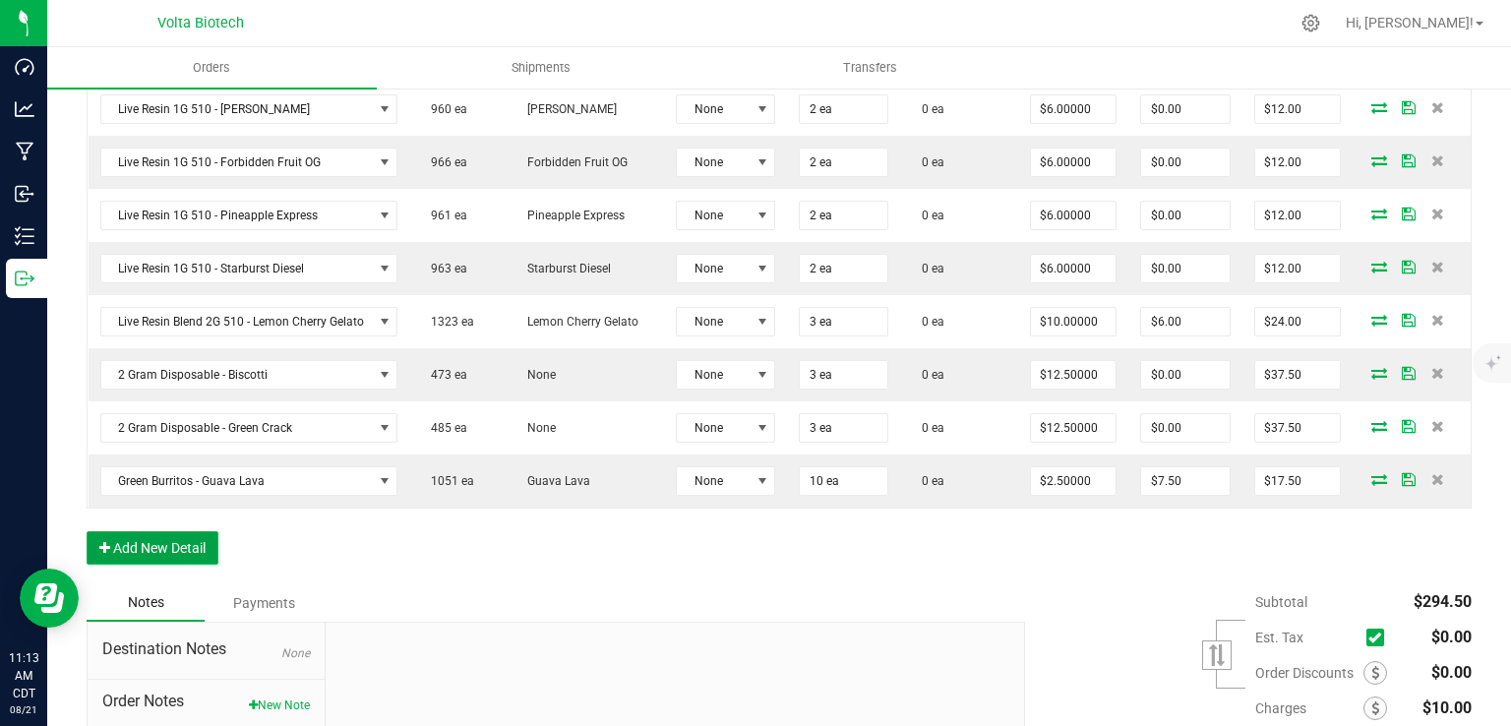
click at [148, 547] on button "Add New Detail" at bounding box center [153, 547] width 132 height 33
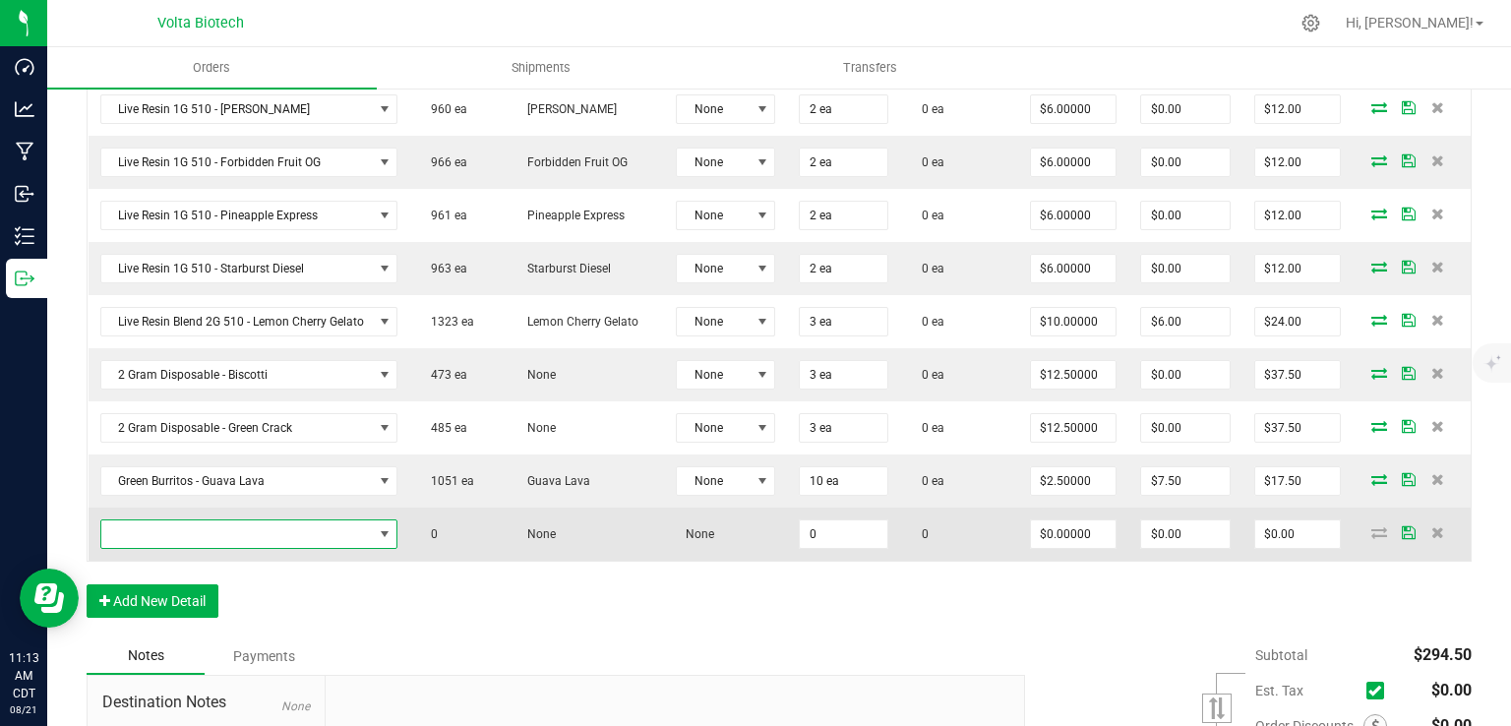
click at [148, 540] on span "NO DATA FOUND" at bounding box center [249, 534] width 298 height 30
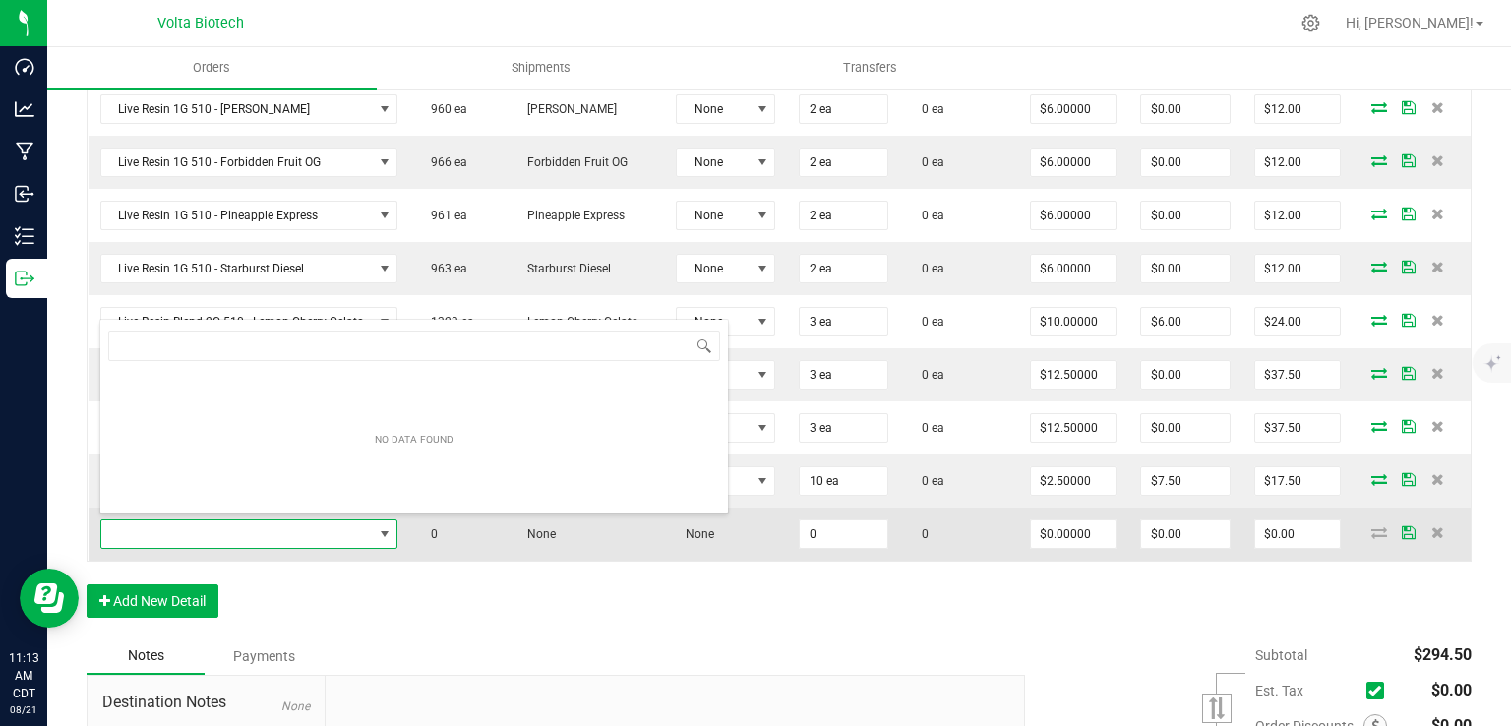
scroll to position [29, 296]
click at [148, 532] on span "NO DATA FOUND" at bounding box center [236, 534] width 271 height 28
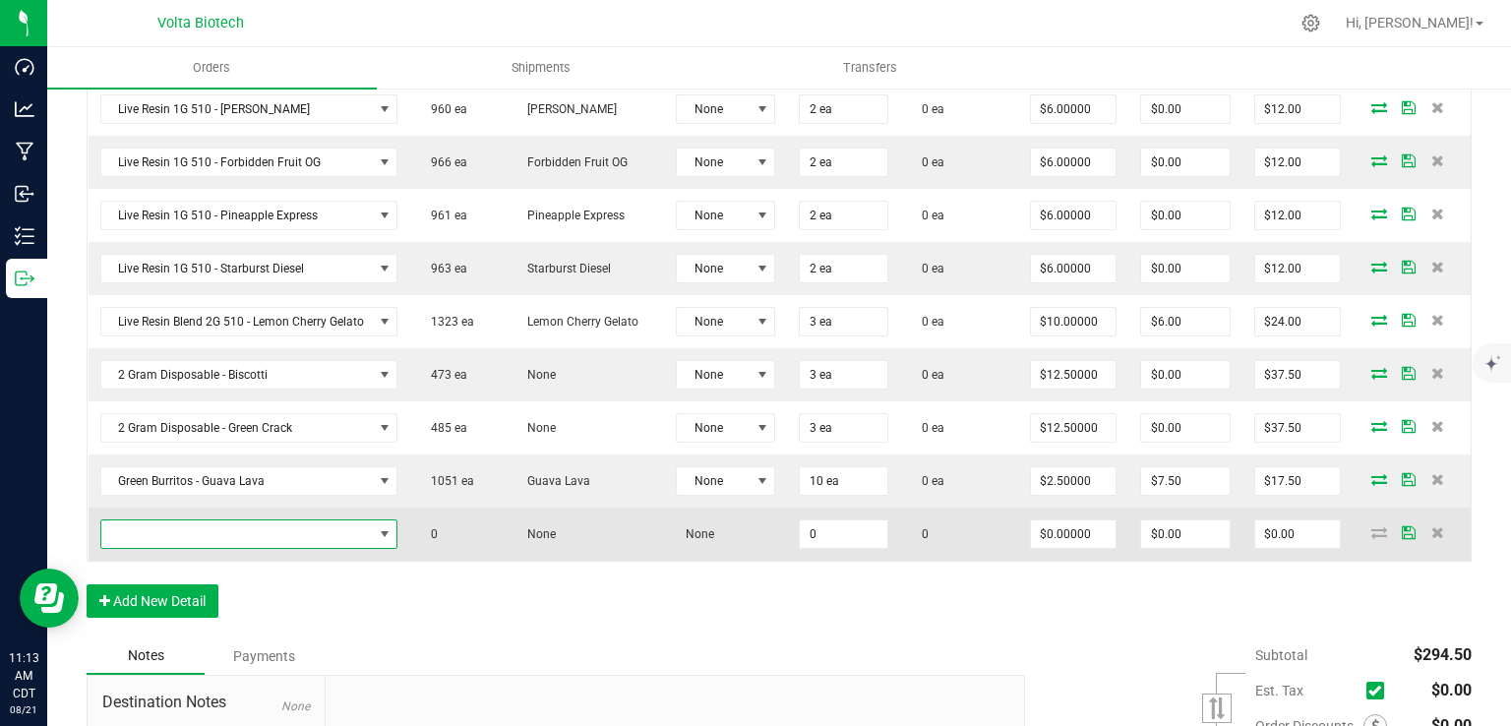
click at [148, 532] on span at bounding box center [236, 534] width 271 height 28
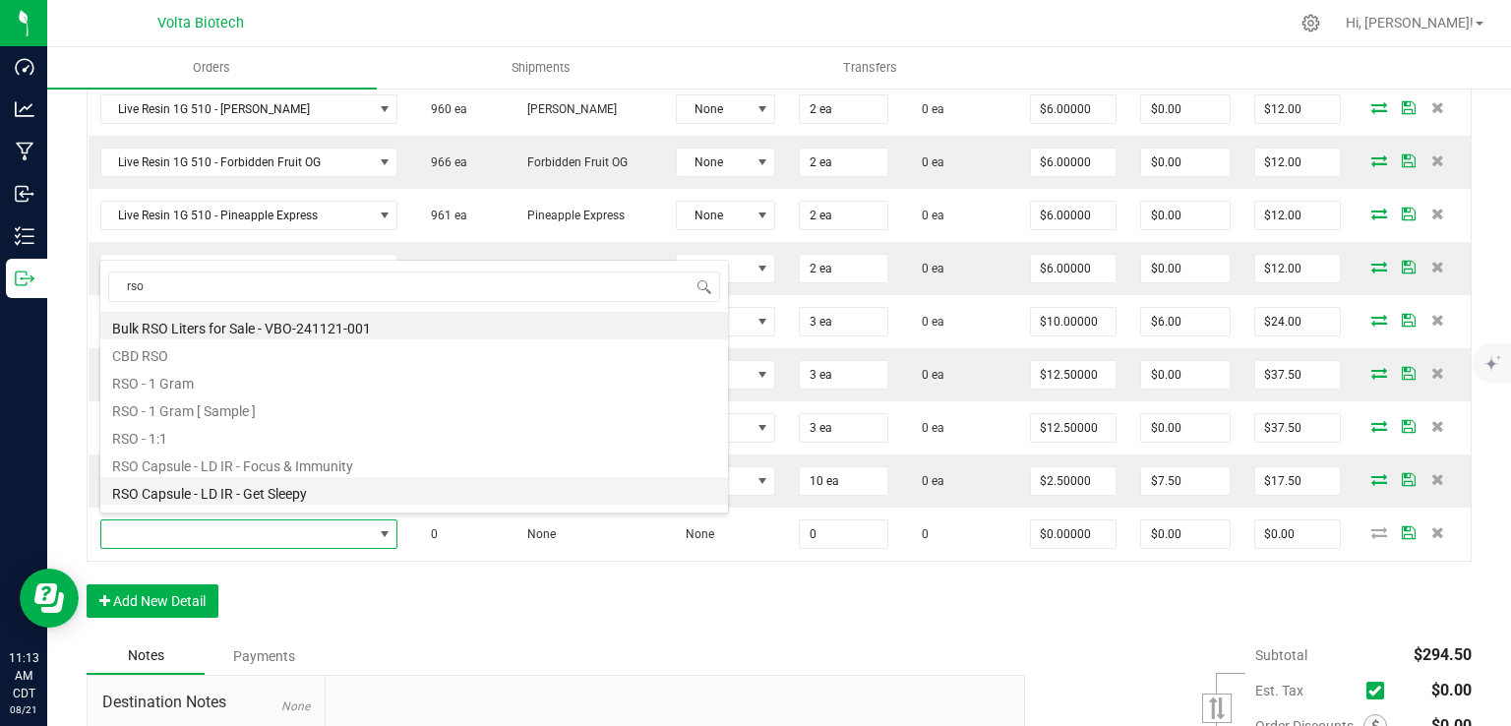
type input "rso"
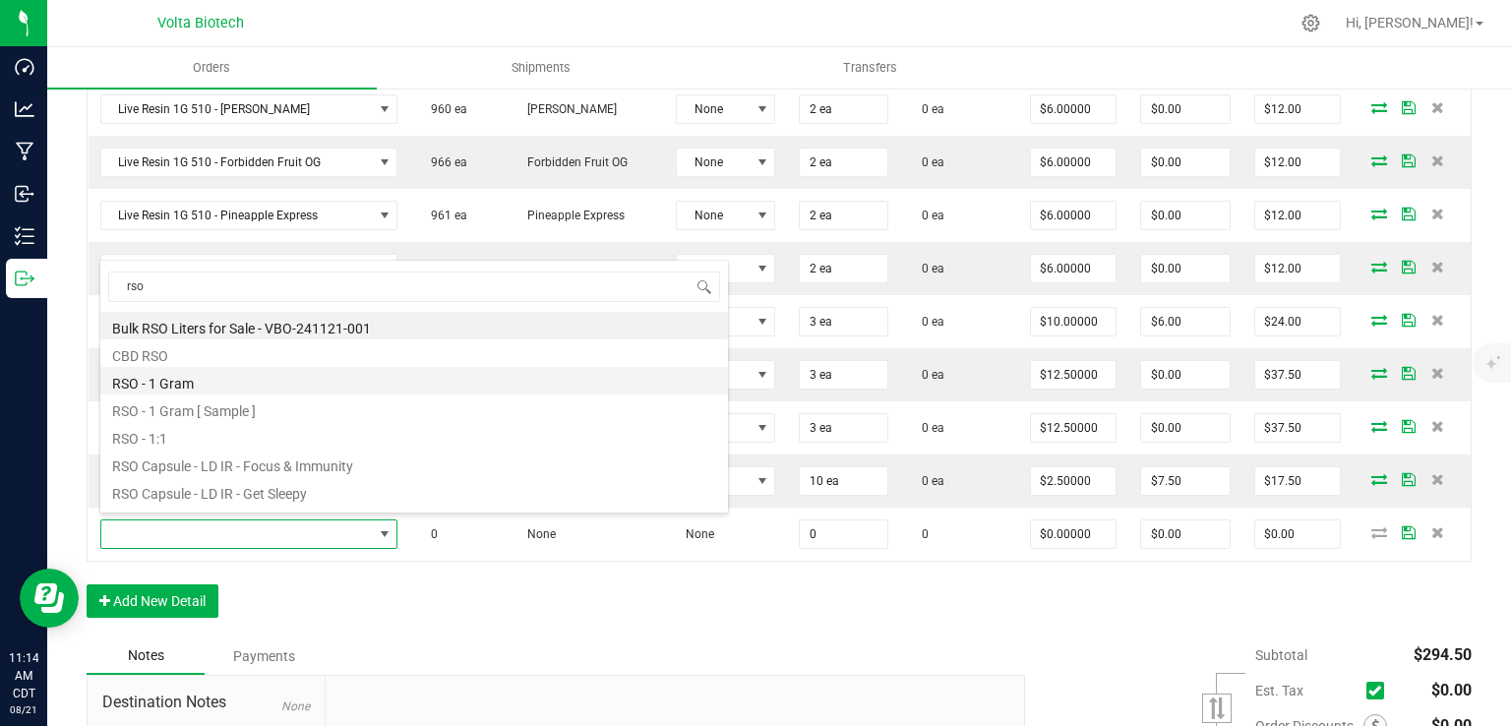
type input "0 ea"
type input "$0.10000"
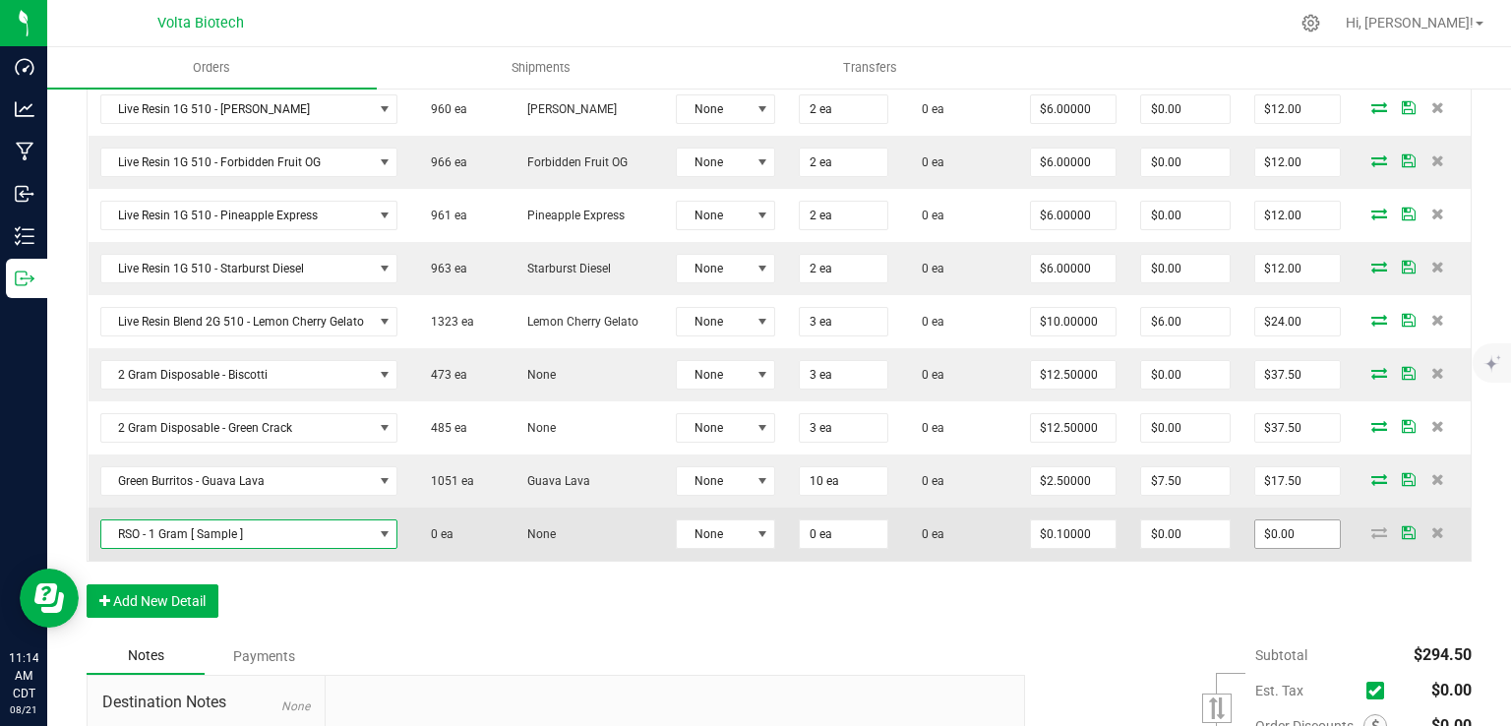
click at [1281, 524] on input "$0.00" at bounding box center [1297, 534] width 85 height 28
type input ".01"
click at [824, 529] on input "0 ea" at bounding box center [844, 534] width 88 height 28
type input "0"
type input "$0.01"
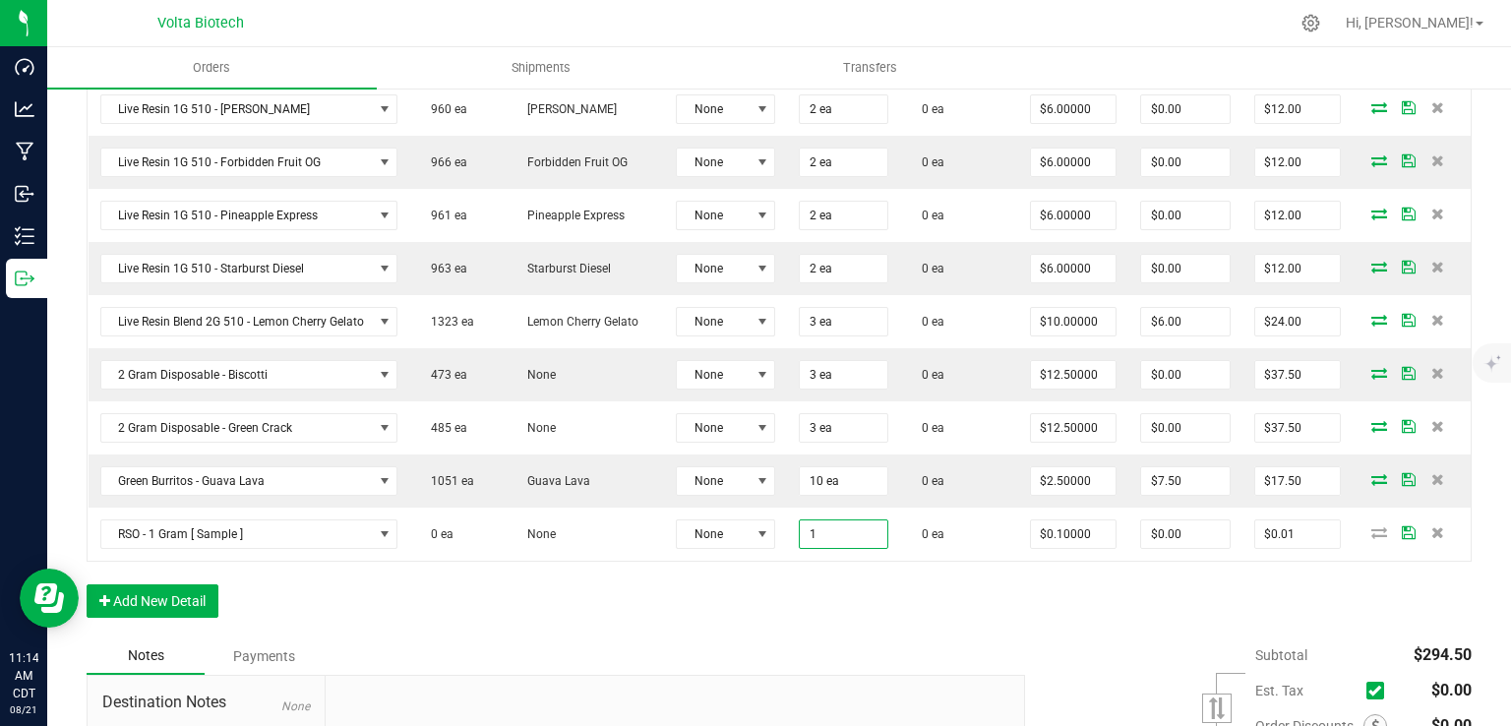
click at [697, 624] on div "Order Details Print All Labels Item Sellable Strain Lot Number Qty Ordered Qty …" at bounding box center [779, 199] width 1385 height 876
type input "1 ea"
type input "$0.10"
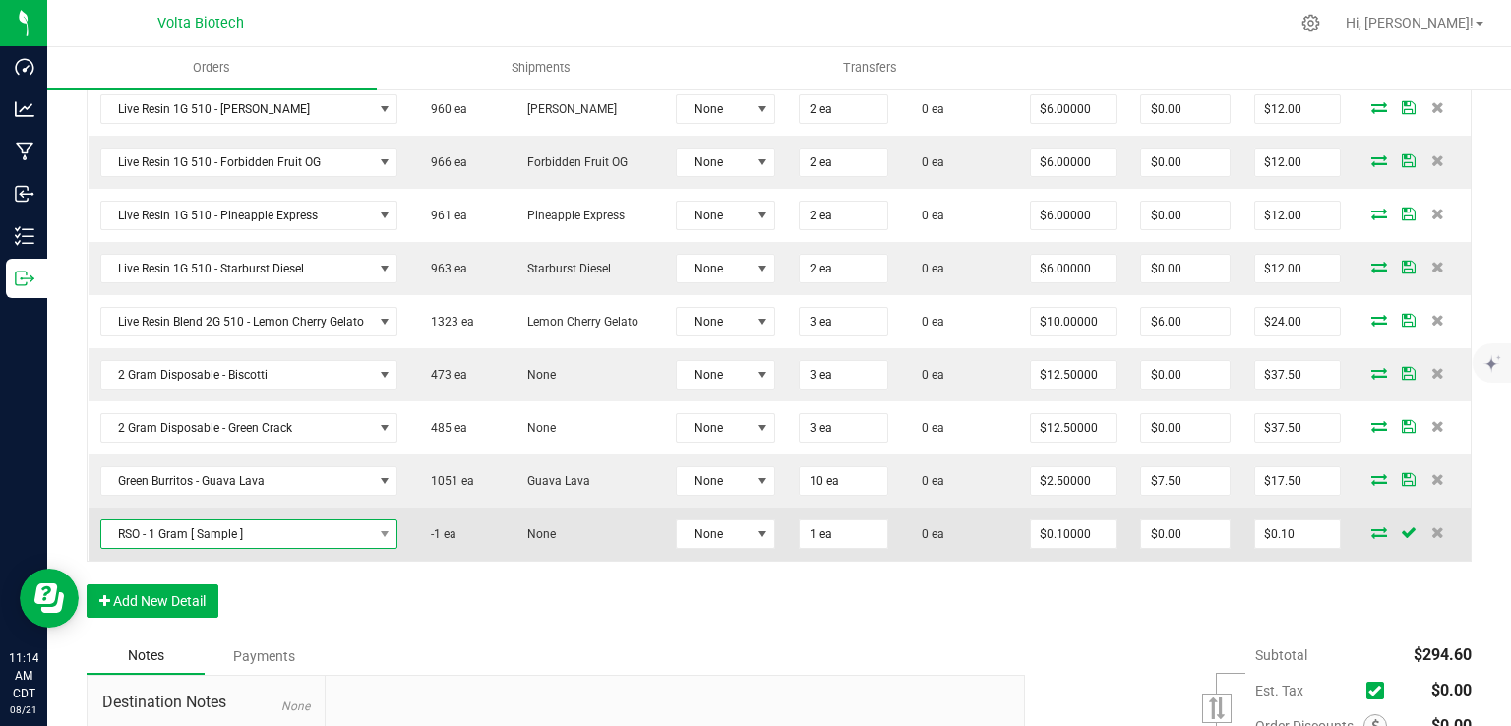
click at [189, 520] on span "RSO - 1 Gram [ Sample ]" at bounding box center [236, 534] width 271 height 28
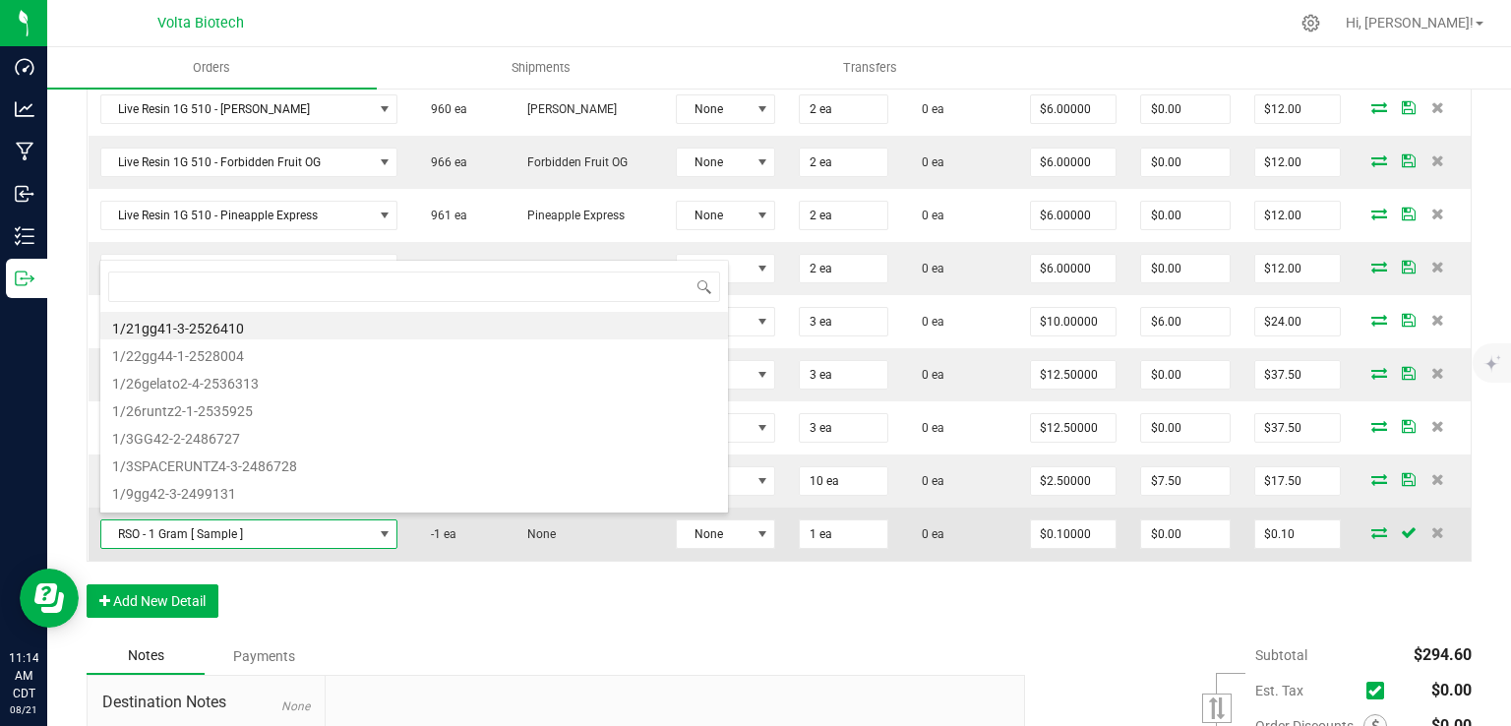
click at [189, 520] on span "RSO - 1 Gram [ Sample ]" at bounding box center [236, 534] width 271 height 28
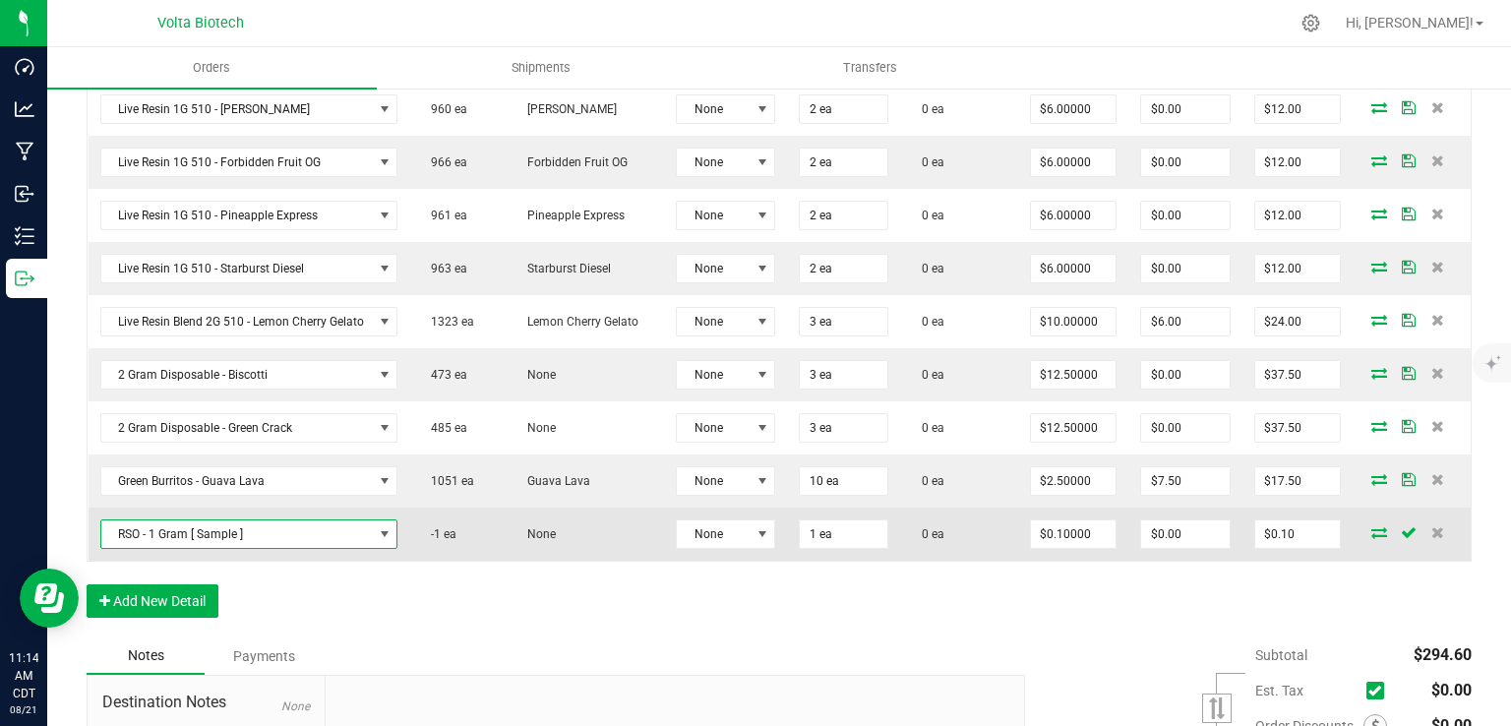
click at [189, 520] on span "RSO - 1 Gram [ Sample ]" at bounding box center [236, 534] width 271 height 28
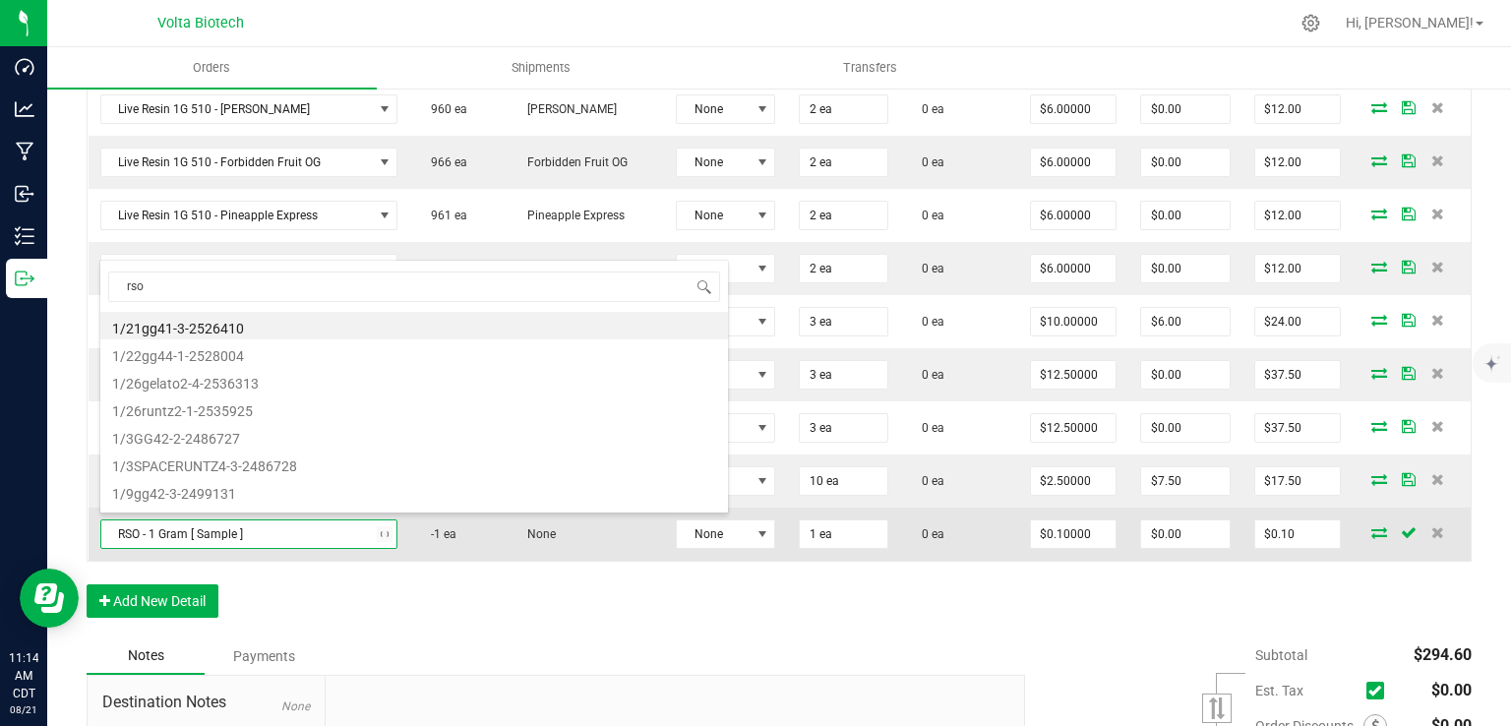
type input "rso"
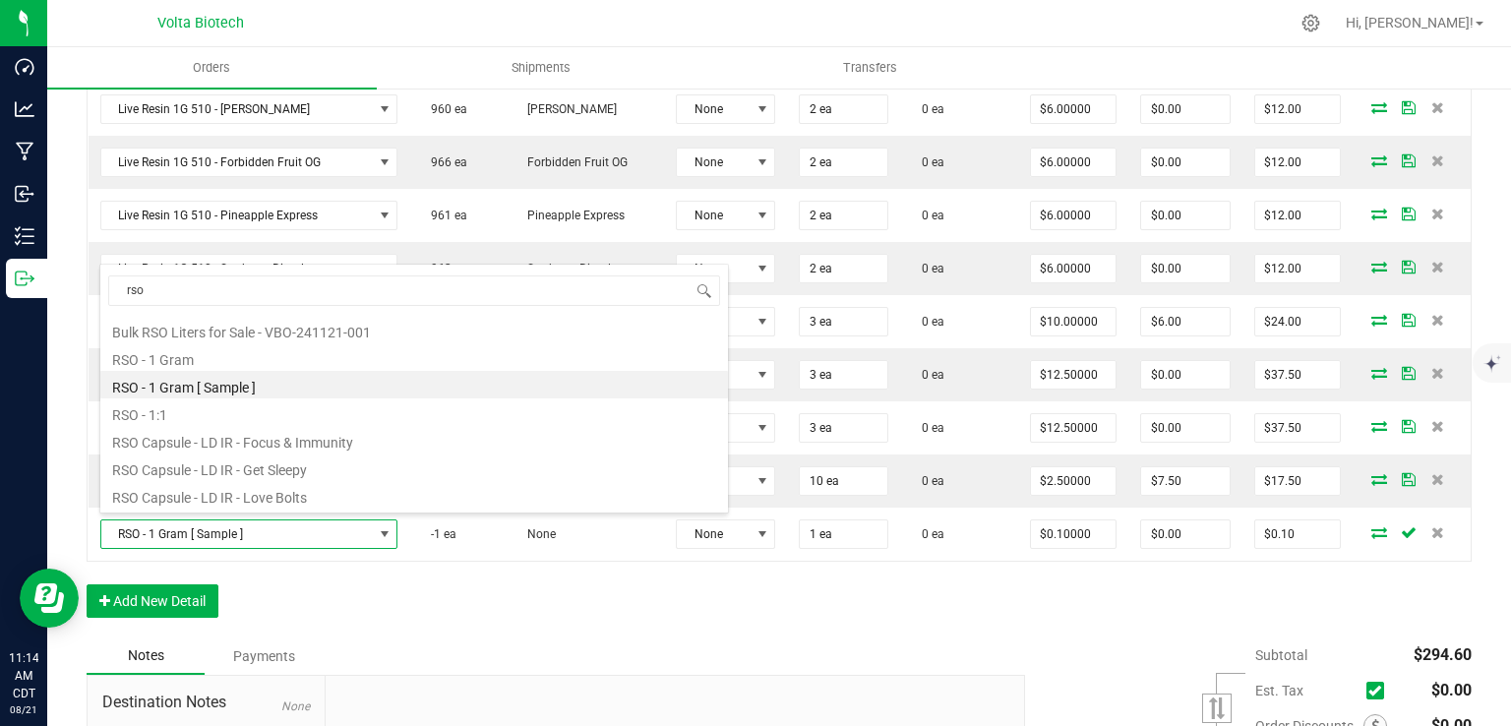
click at [193, 377] on li "RSO - 1 Gram [ Sample ]" at bounding box center [413, 385] width 627 height 28
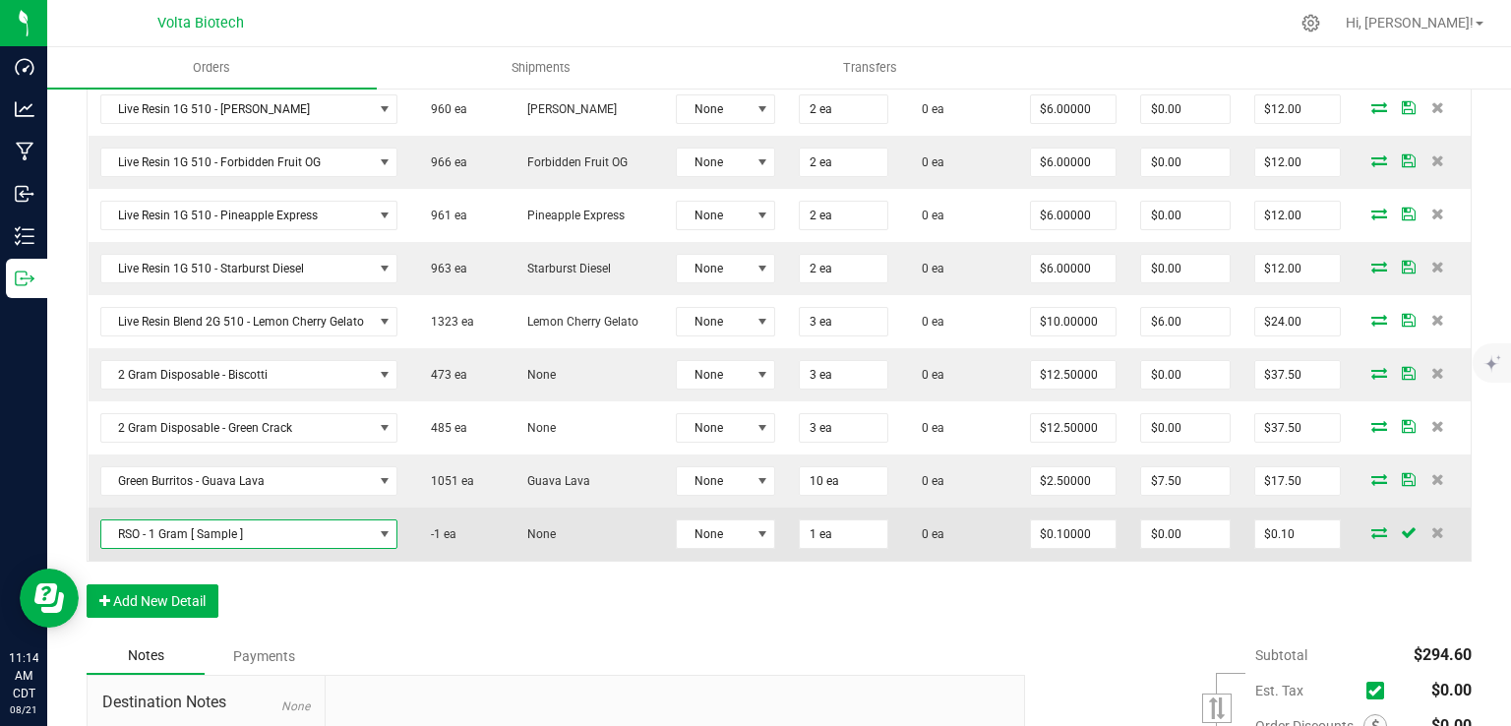
click at [334, 521] on span "RSO - 1 Gram [ Sample ]" at bounding box center [236, 534] width 271 height 28
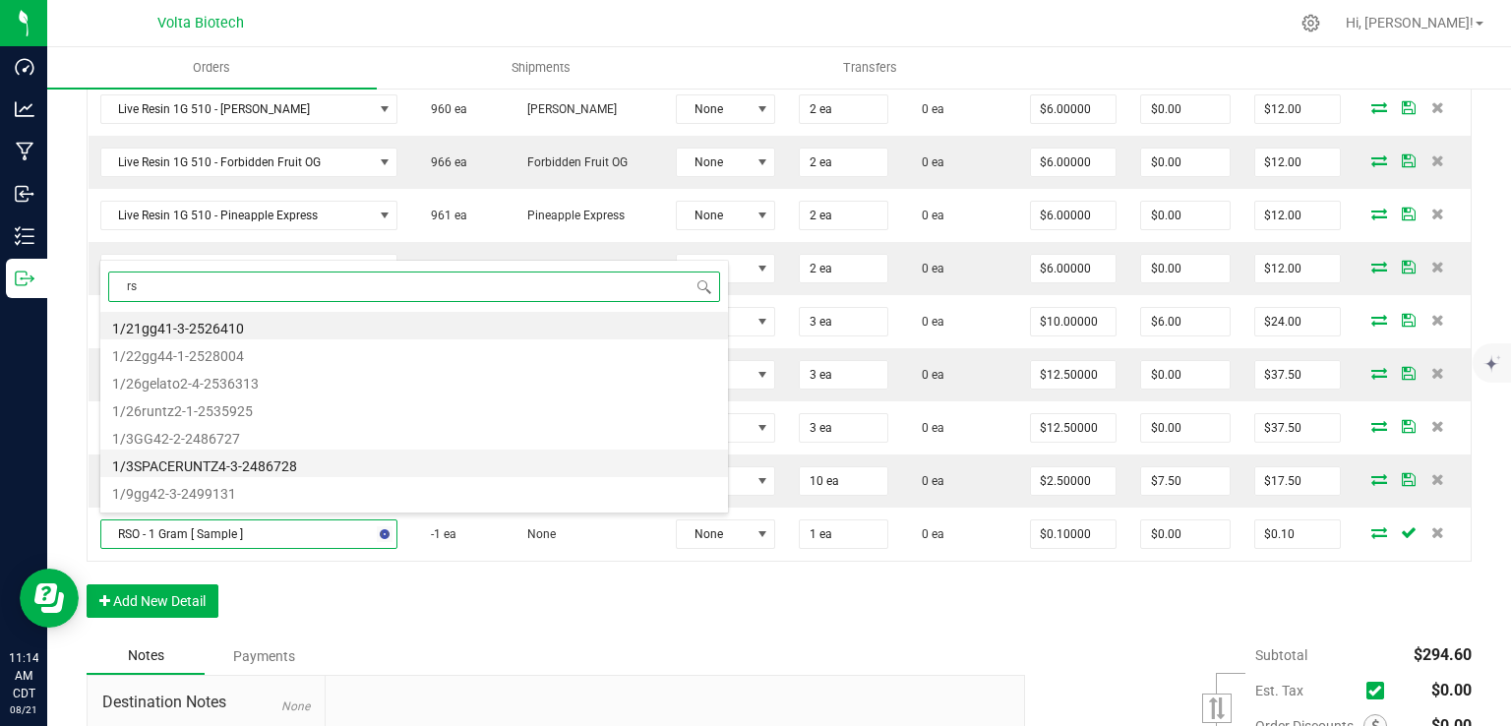
type input "rso"
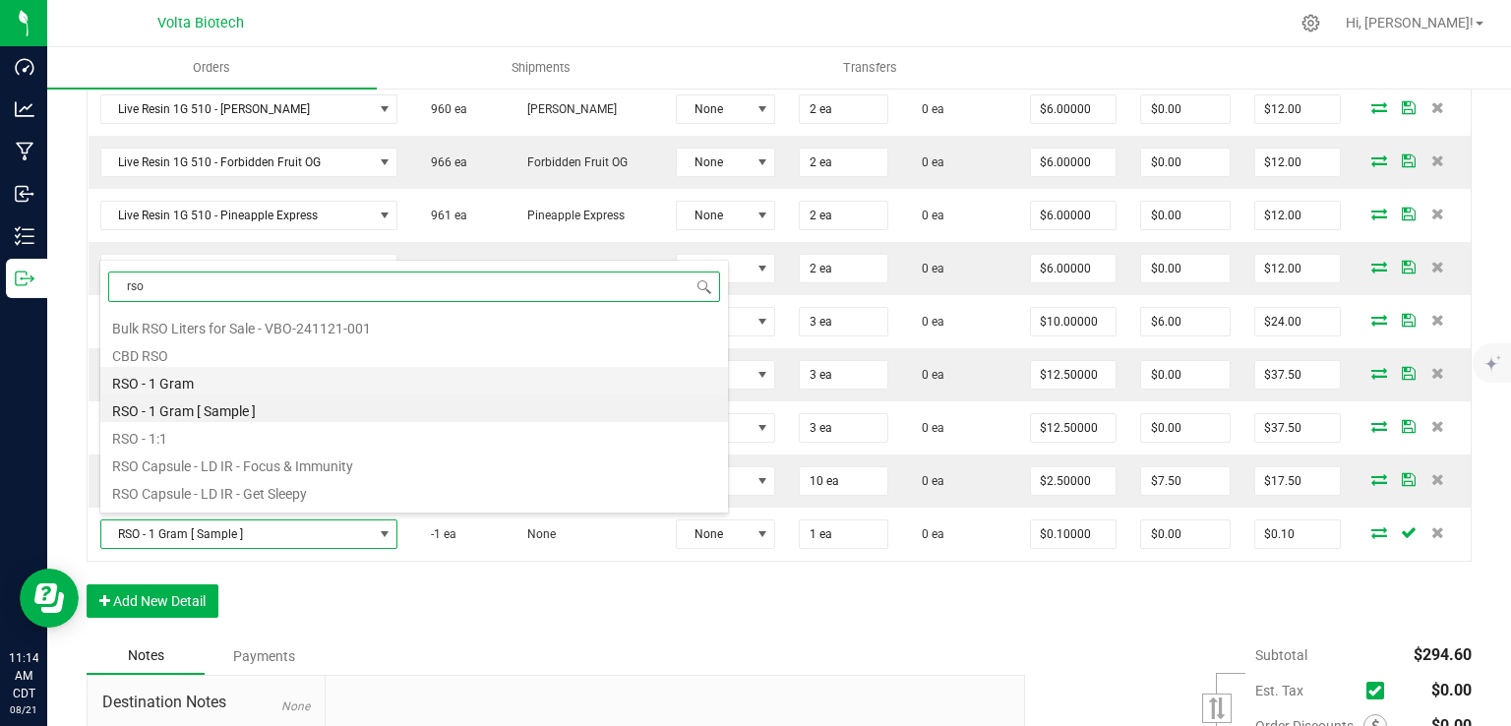
click at [161, 384] on li "RSO - 1 Gram" at bounding box center [413, 381] width 627 height 28
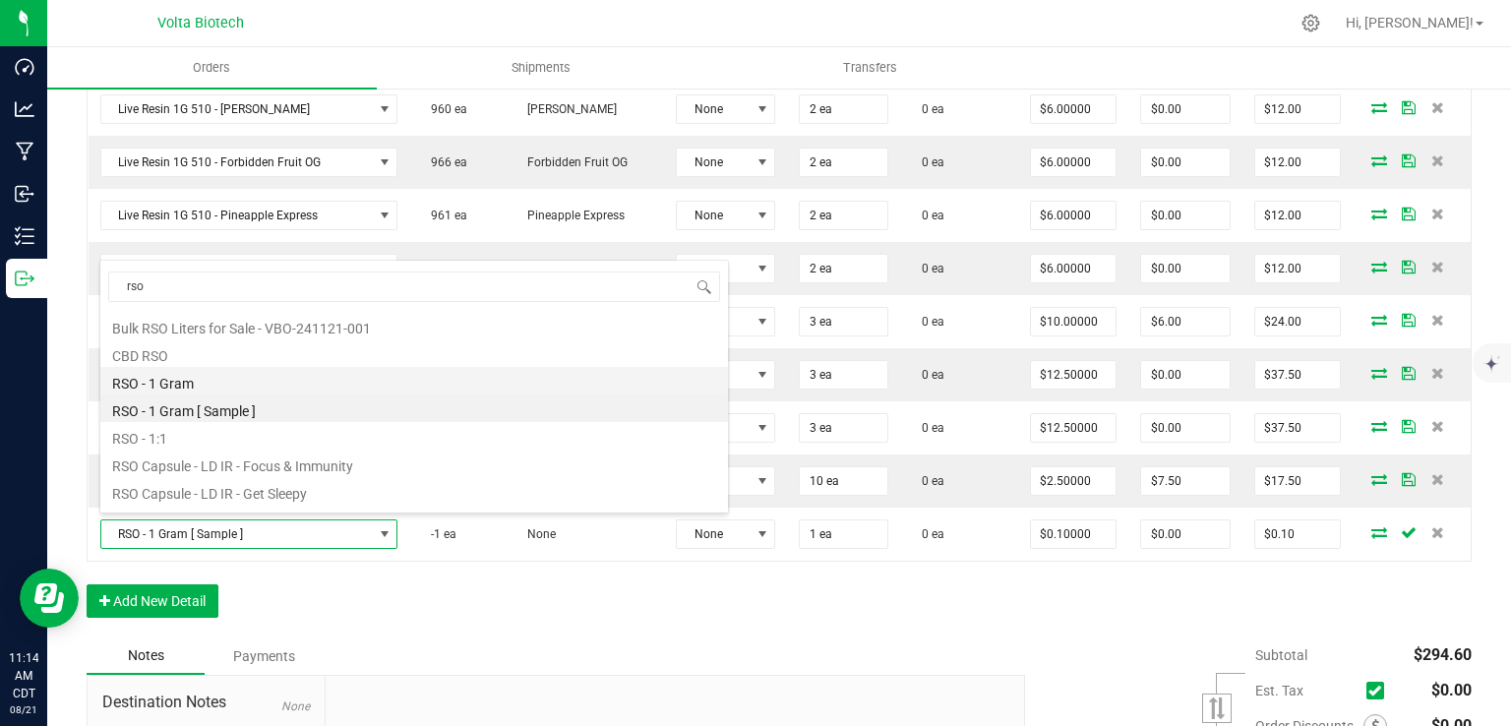
type input "$5.00000"
type input "$5.00"
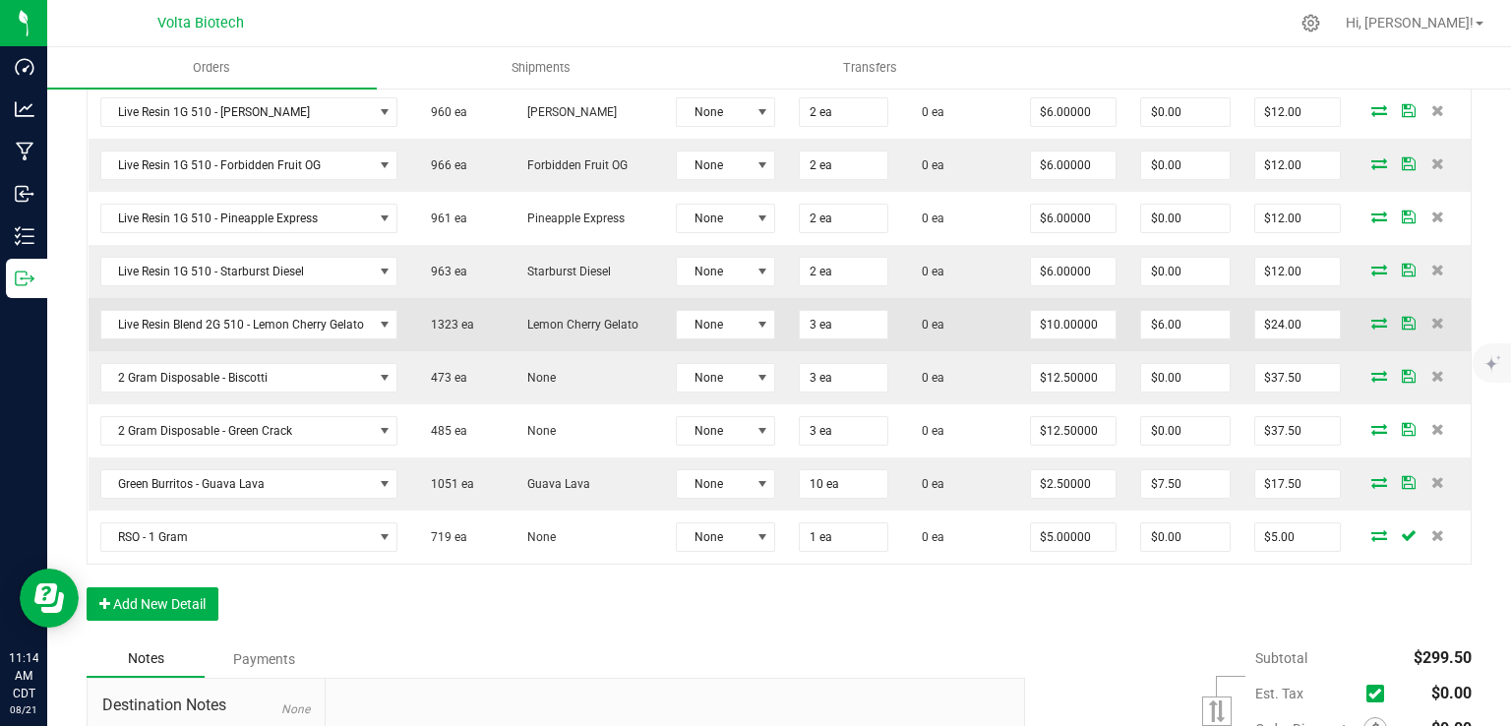
scroll to position [907, 0]
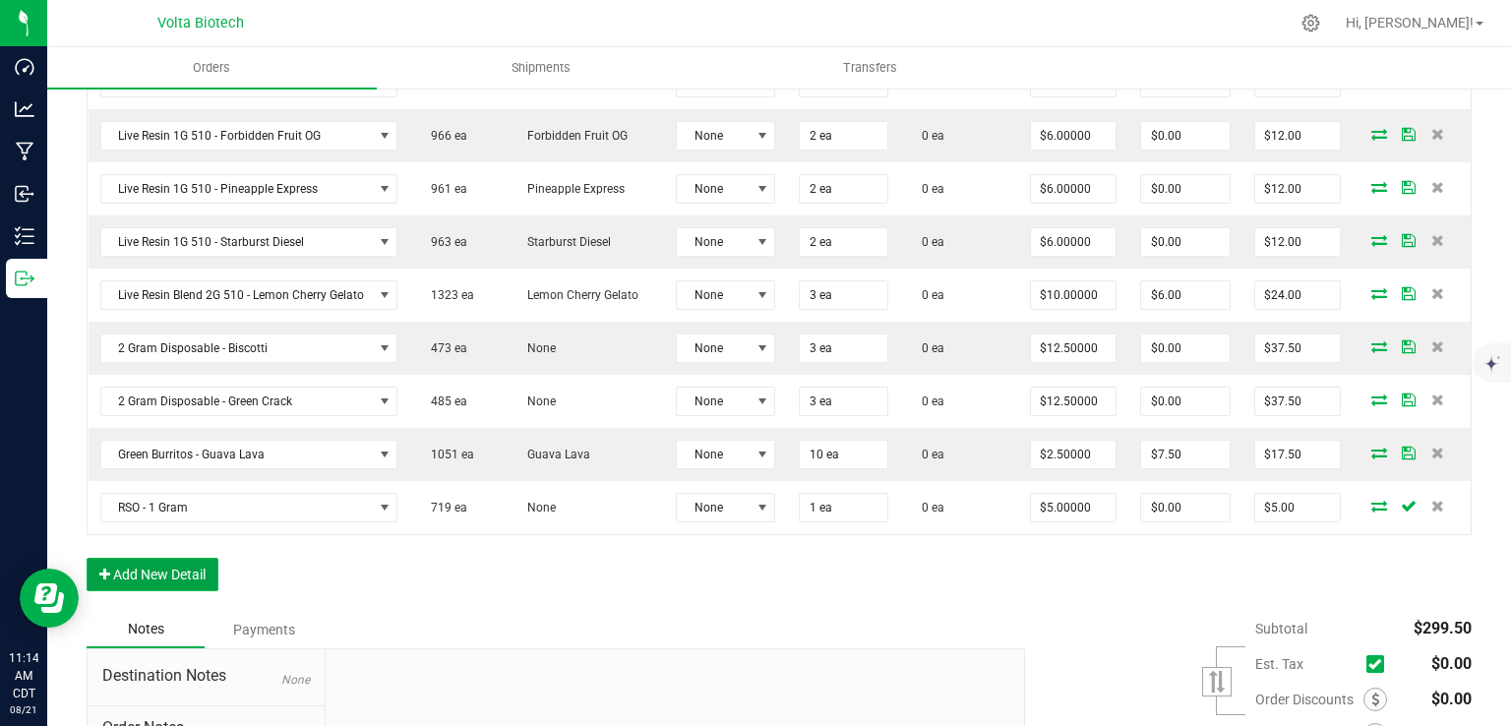
click at [149, 564] on button "Add New Detail" at bounding box center [153, 574] width 132 height 33
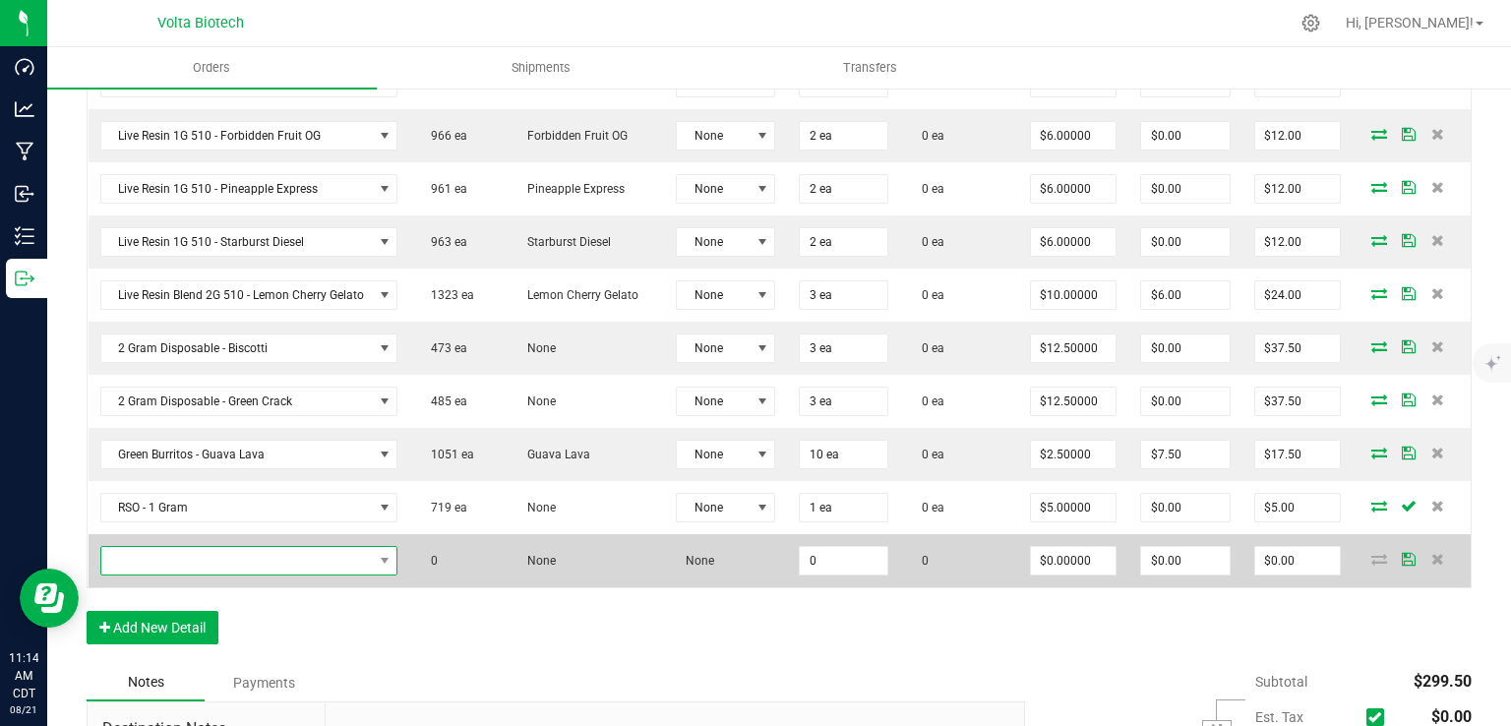
click at [148, 557] on span "NO DATA FOUND" at bounding box center [236, 561] width 271 height 28
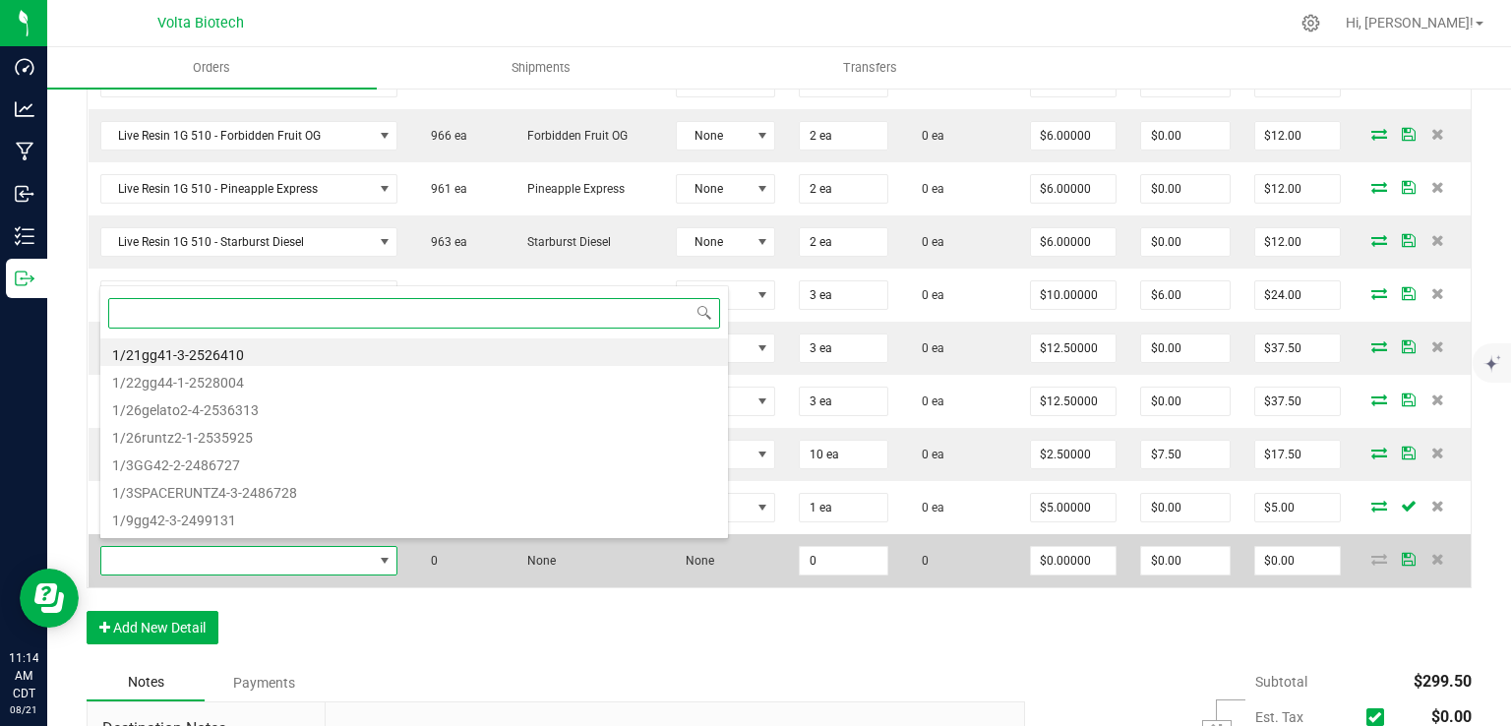
scroll to position [0, 0]
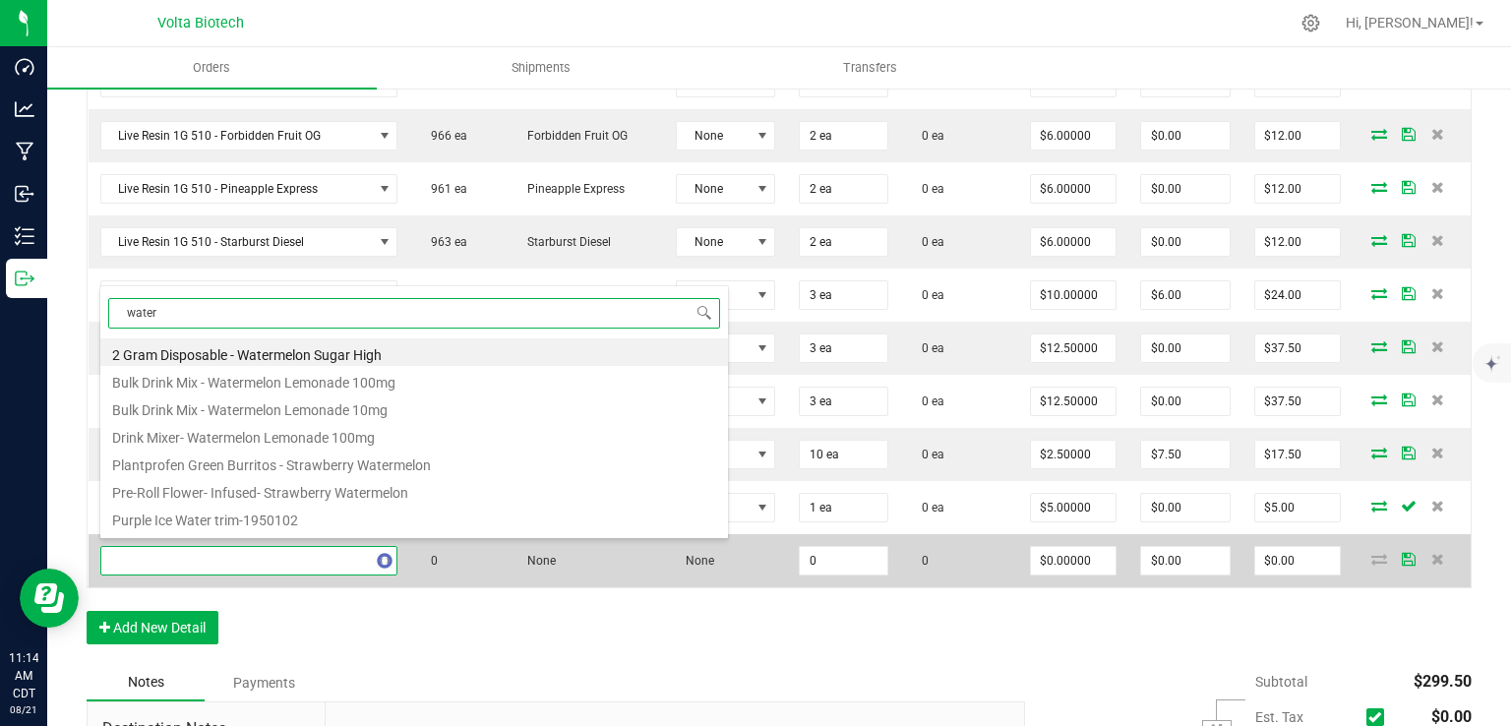
type input "waterm"
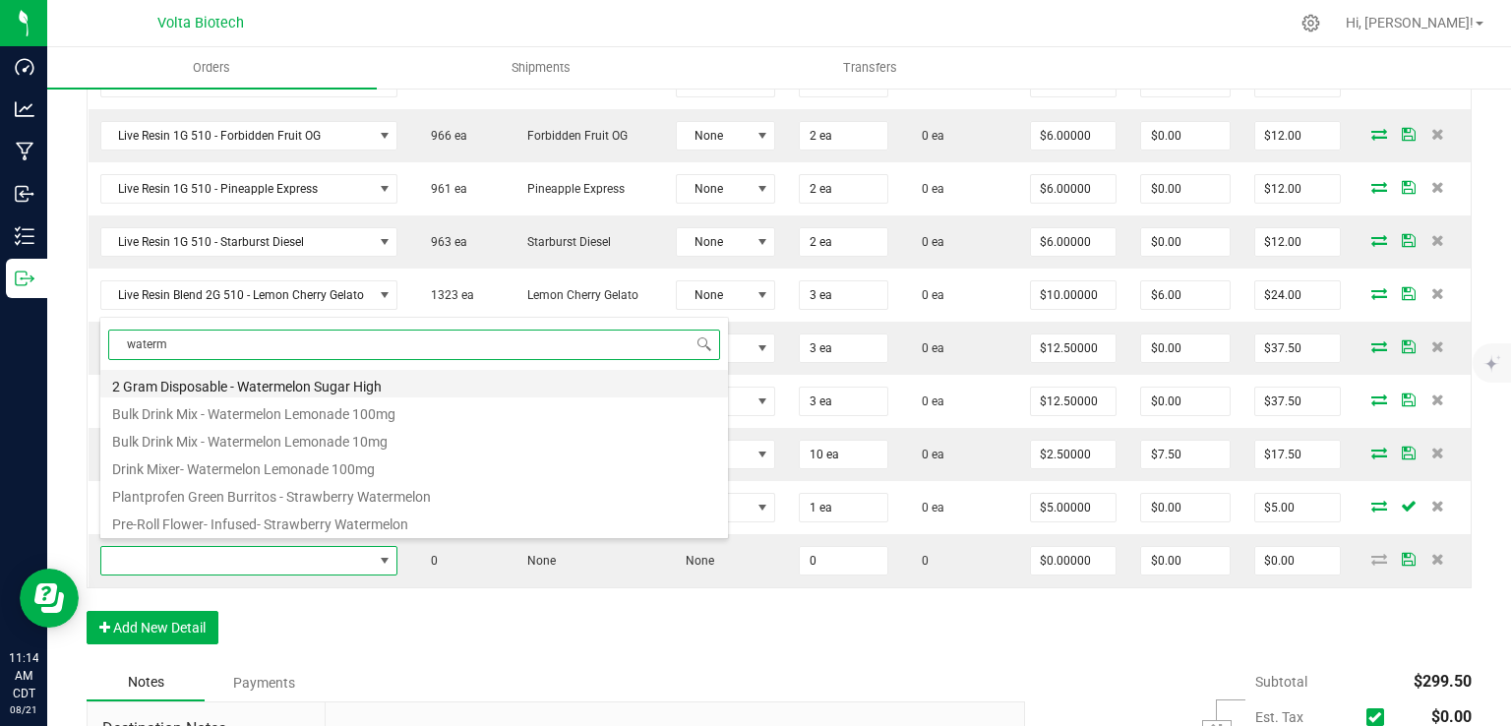
click at [189, 375] on li "2 Gram Disposable - Watermelon Sugar High" at bounding box center [413, 384] width 627 height 28
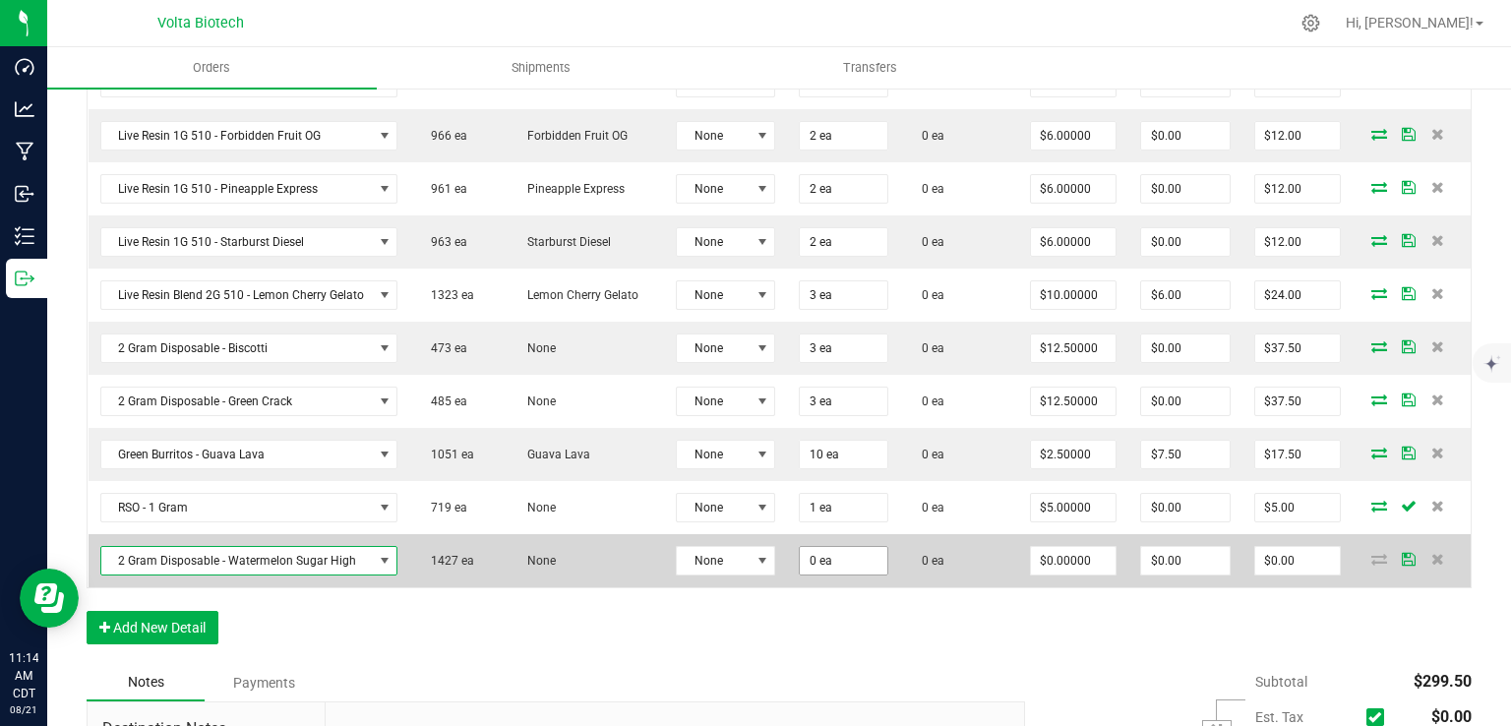
click at [807, 551] on input "0 ea" at bounding box center [844, 561] width 88 height 28
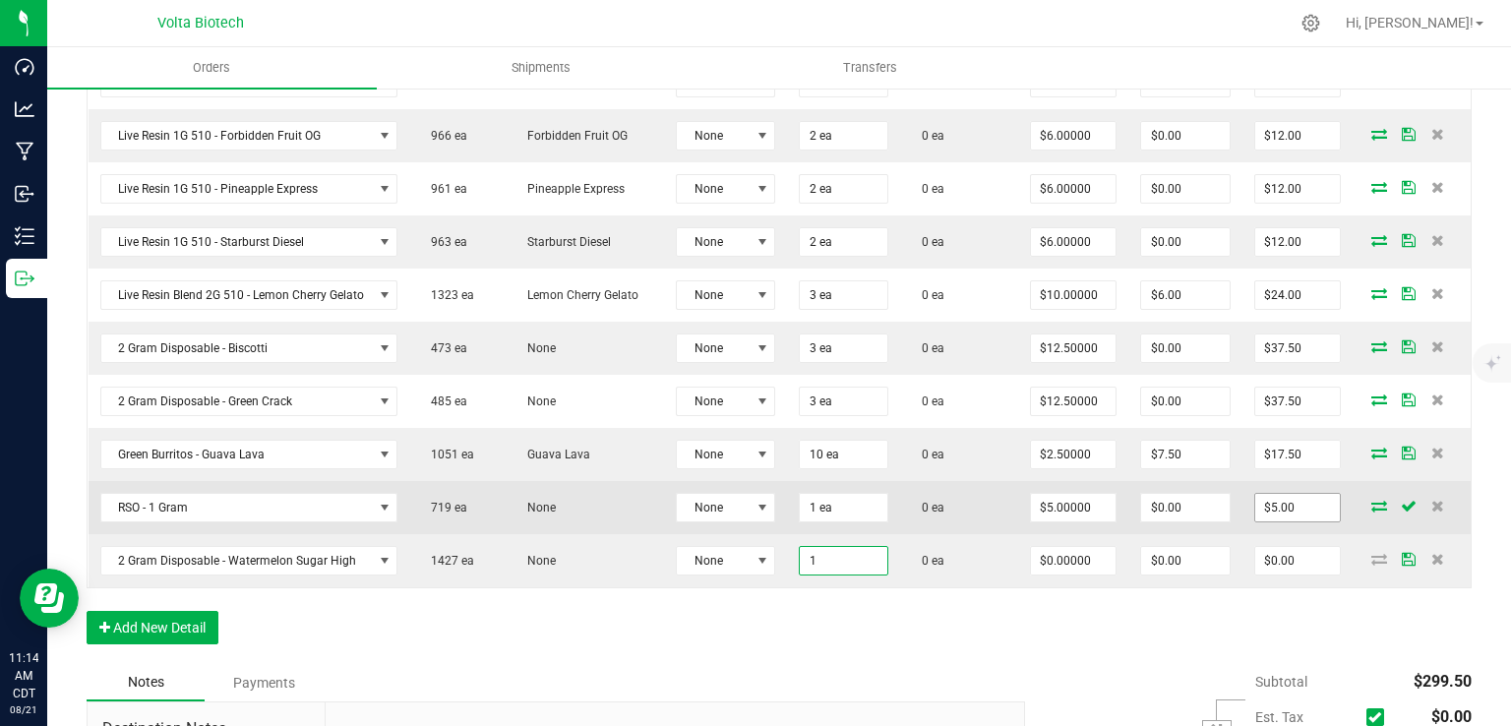
type input "1"
click at [1265, 500] on input "$5.00" at bounding box center [1297, 508] width 85 height 28
type input "5"
type input "1 ea"
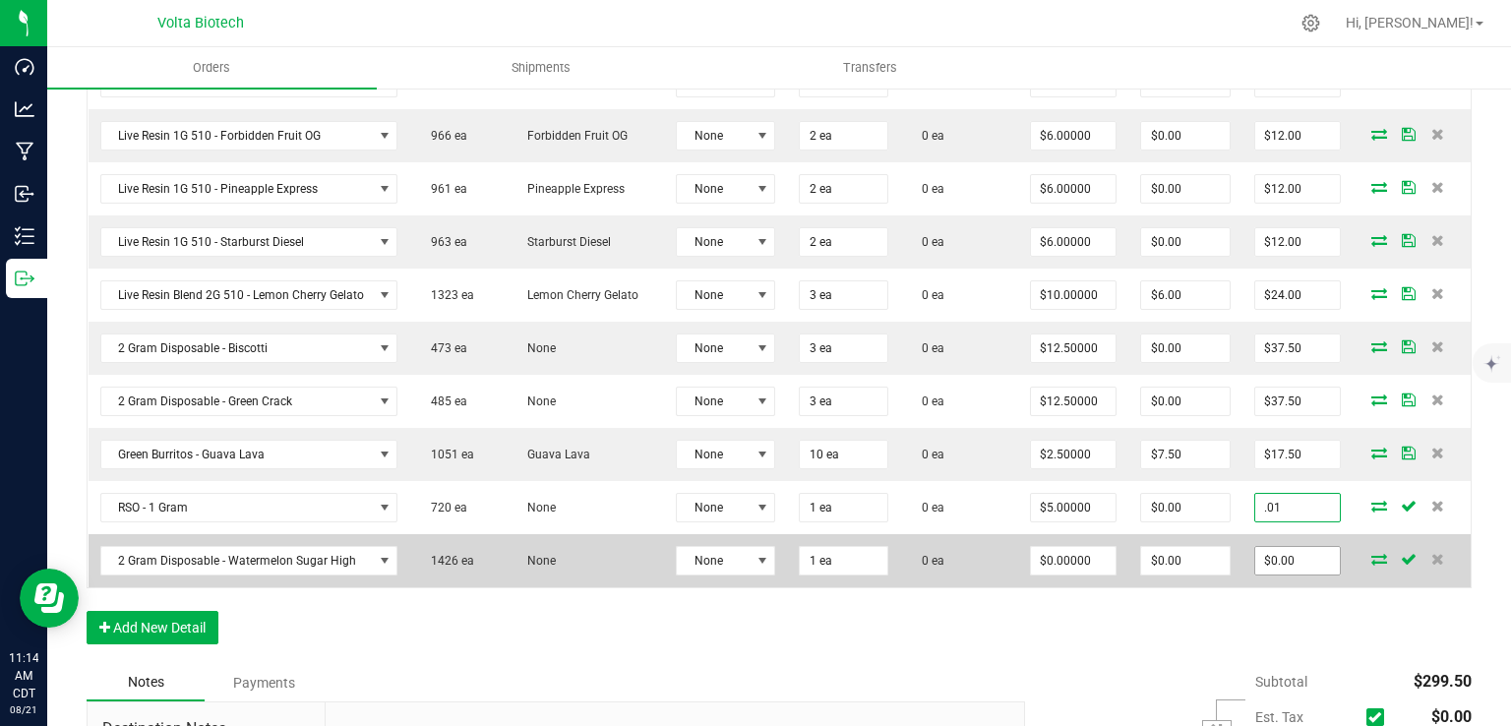
type input ".01"
click at [1267, 559] on input "$0.00" at bounding box center [1297, 561] width 85 height 28
type input "$0.01000"
type input "$0.01"
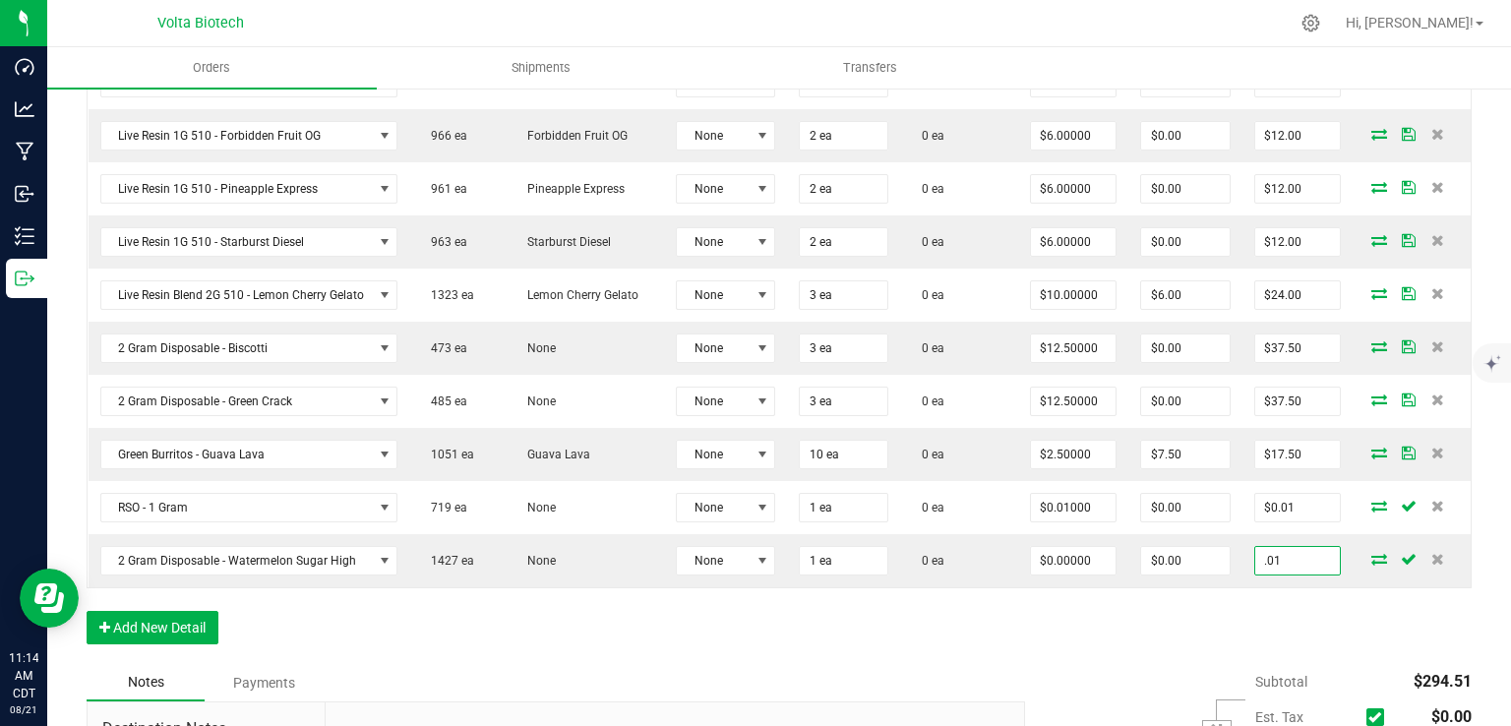
type input ".01"
click at [1233, 618] on div "Order Details Print All Labels Item Sellable Strain Lot Number Qty Ordered Qty …" at bounding box center [779, 198] width 1385 height 929
type input "$0.01000"
type input "$0.01"
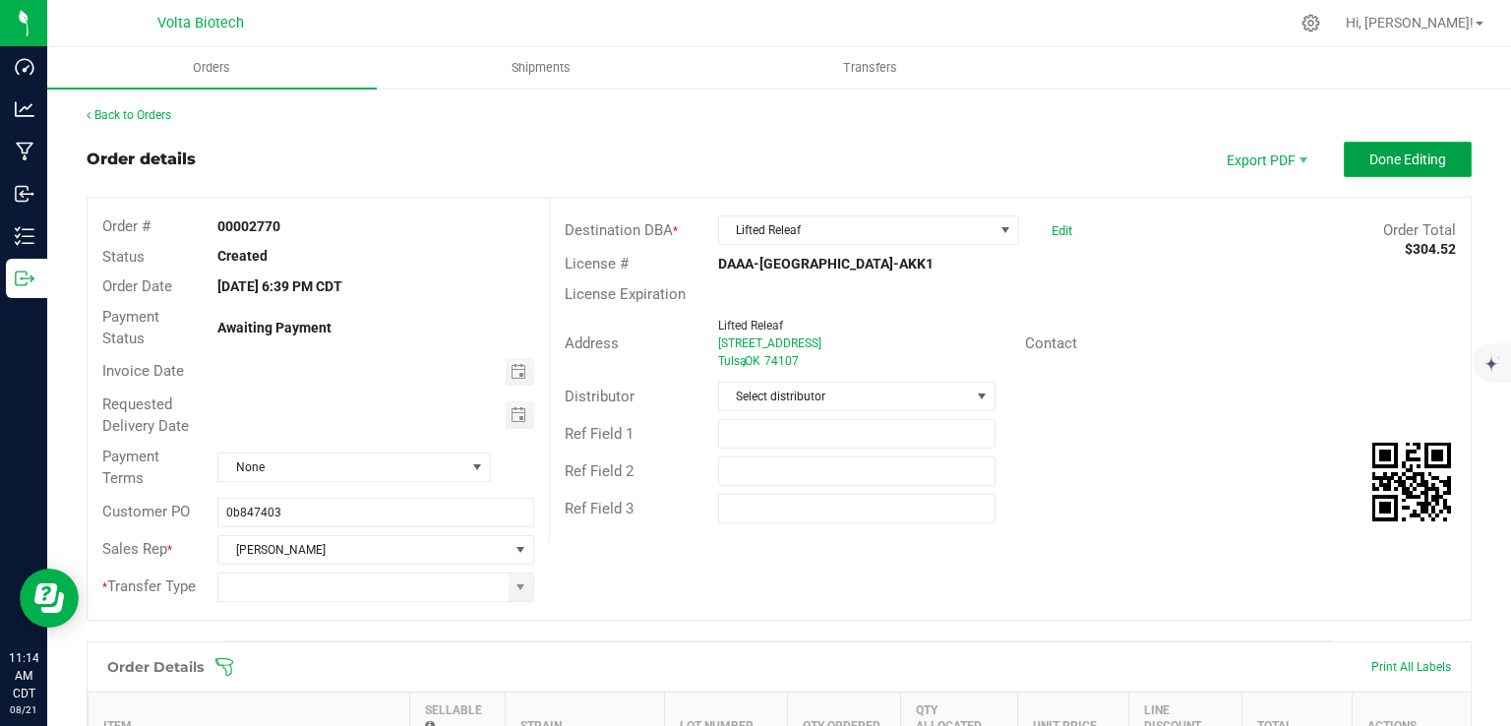
click at [1404, 151] on span "Done Editing" at bounding box center [1407, 159] width 77 height 16
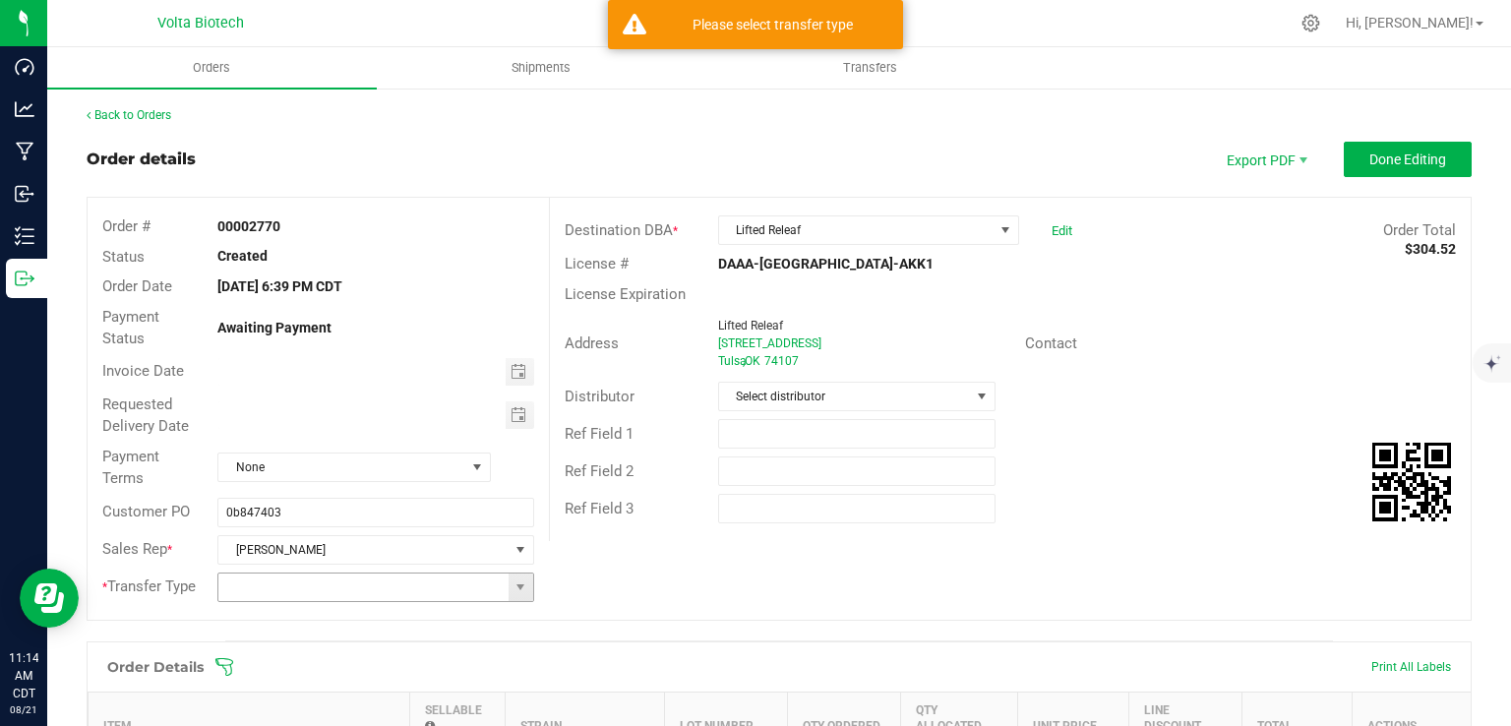
click at [355, 589] on input at bounding box center [362, 587] width 289 height 28
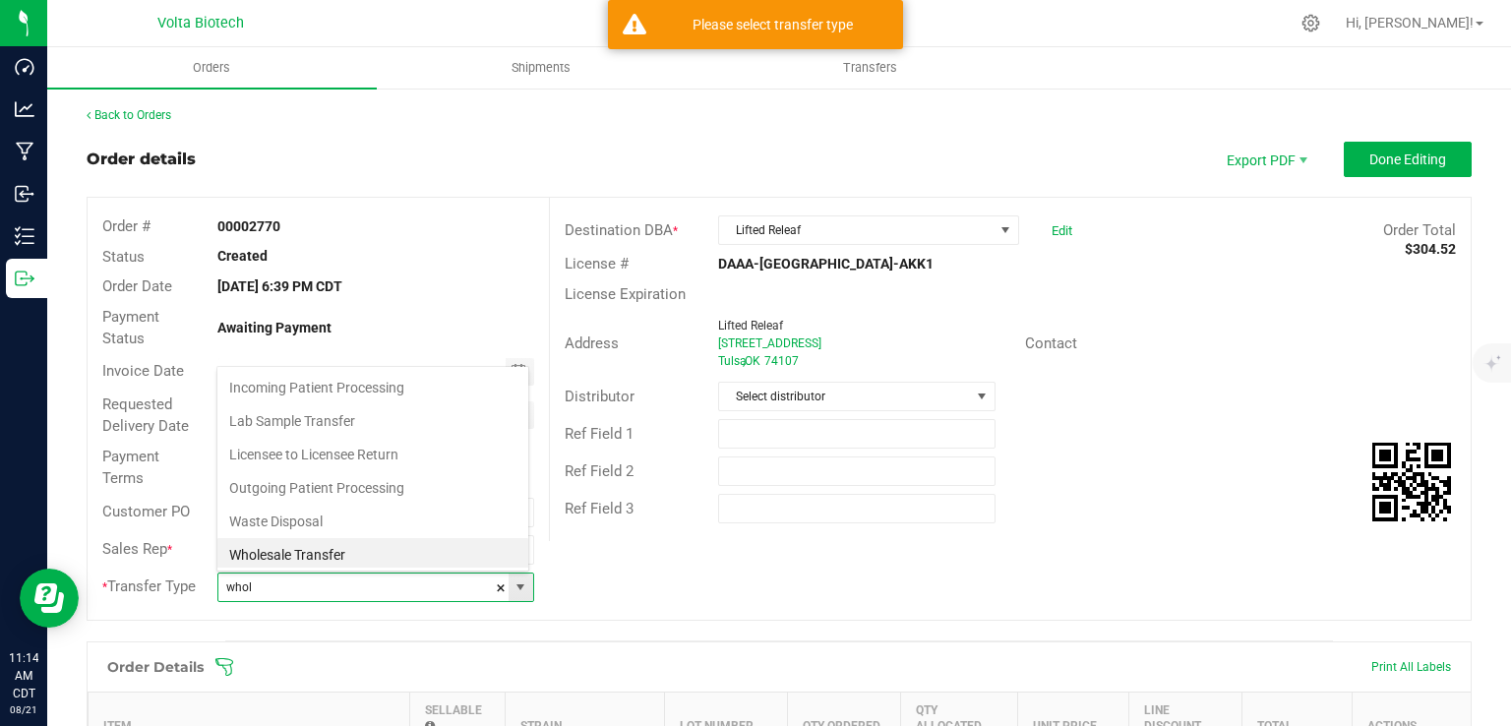
scroll to position [29, 309]
click at [321, 543] on li "Wholesale Transfer" at bounding box center [372, 552] width 311 height 33
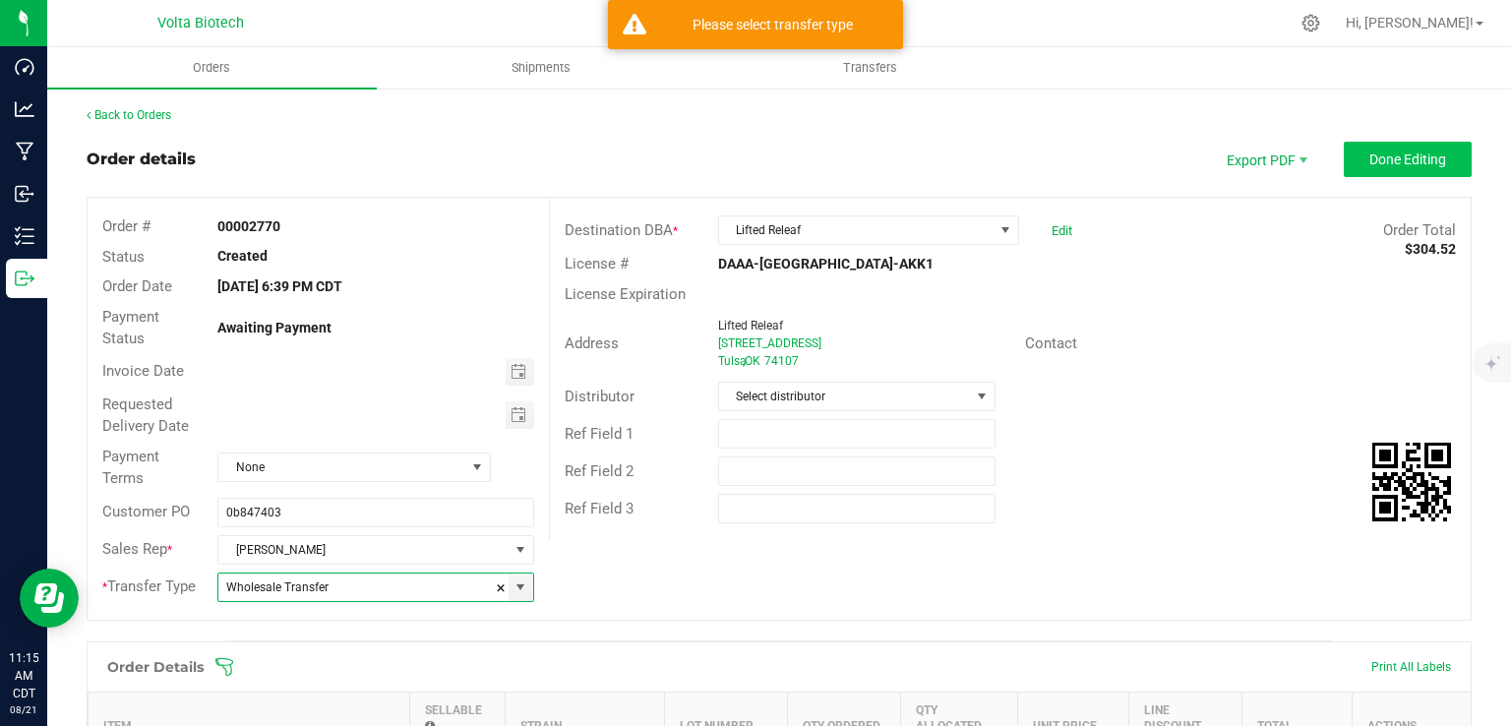
type input "Wholesale Transfer"
click at [1375, 158] on span "Done Editing" at bounding box center [1407, 159] width 77 height 16
